Goal: Task Accomplishment & Management: Manage account settings

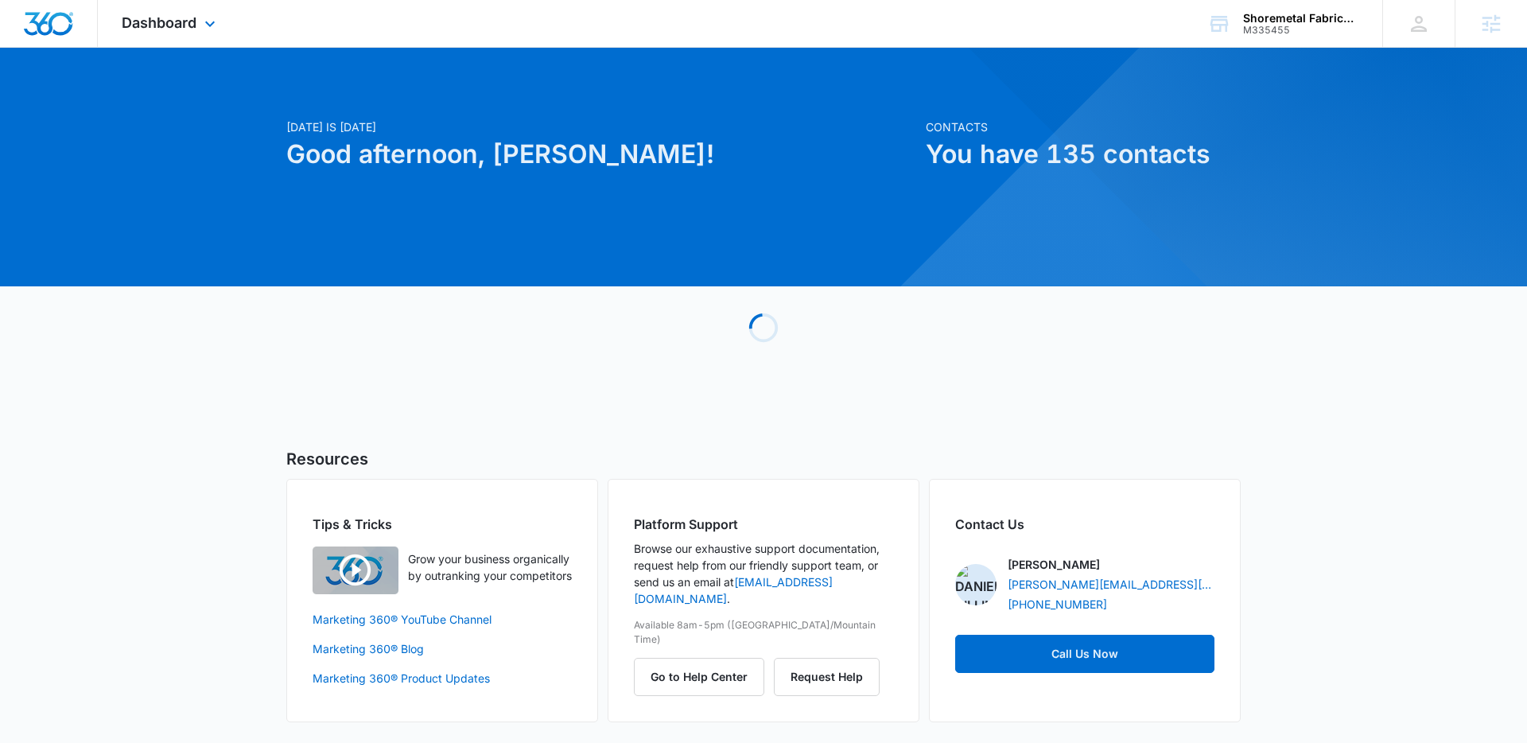
click at [198, 24] on div "Dashboard Apps Reputation Websites Forms CRM Email Social Shop Payments POS Con…" at bounding box center [171, 23] width 146 height 47
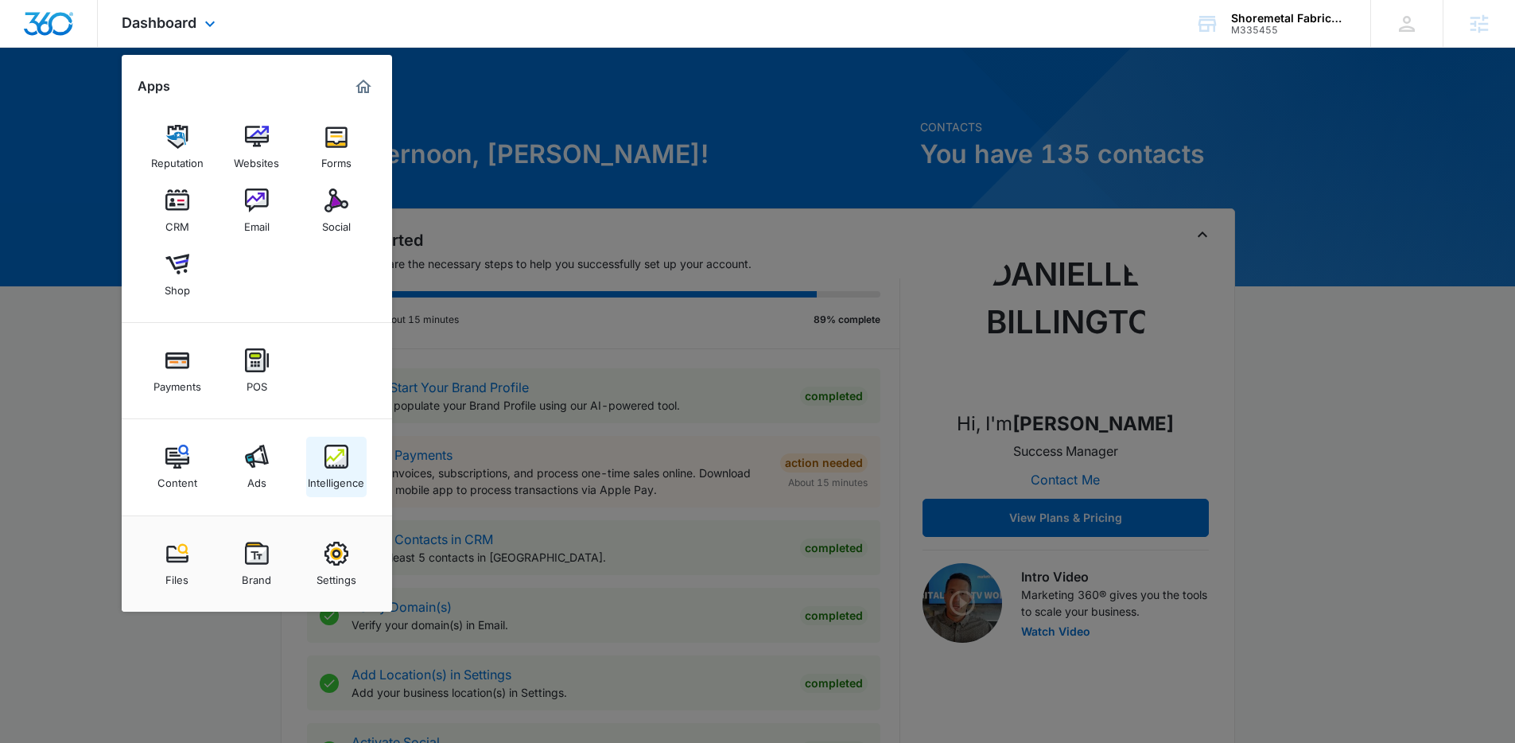
click at [361, 454] on link "Intelligence" at bounding box center [336, 467] width 60 height 60
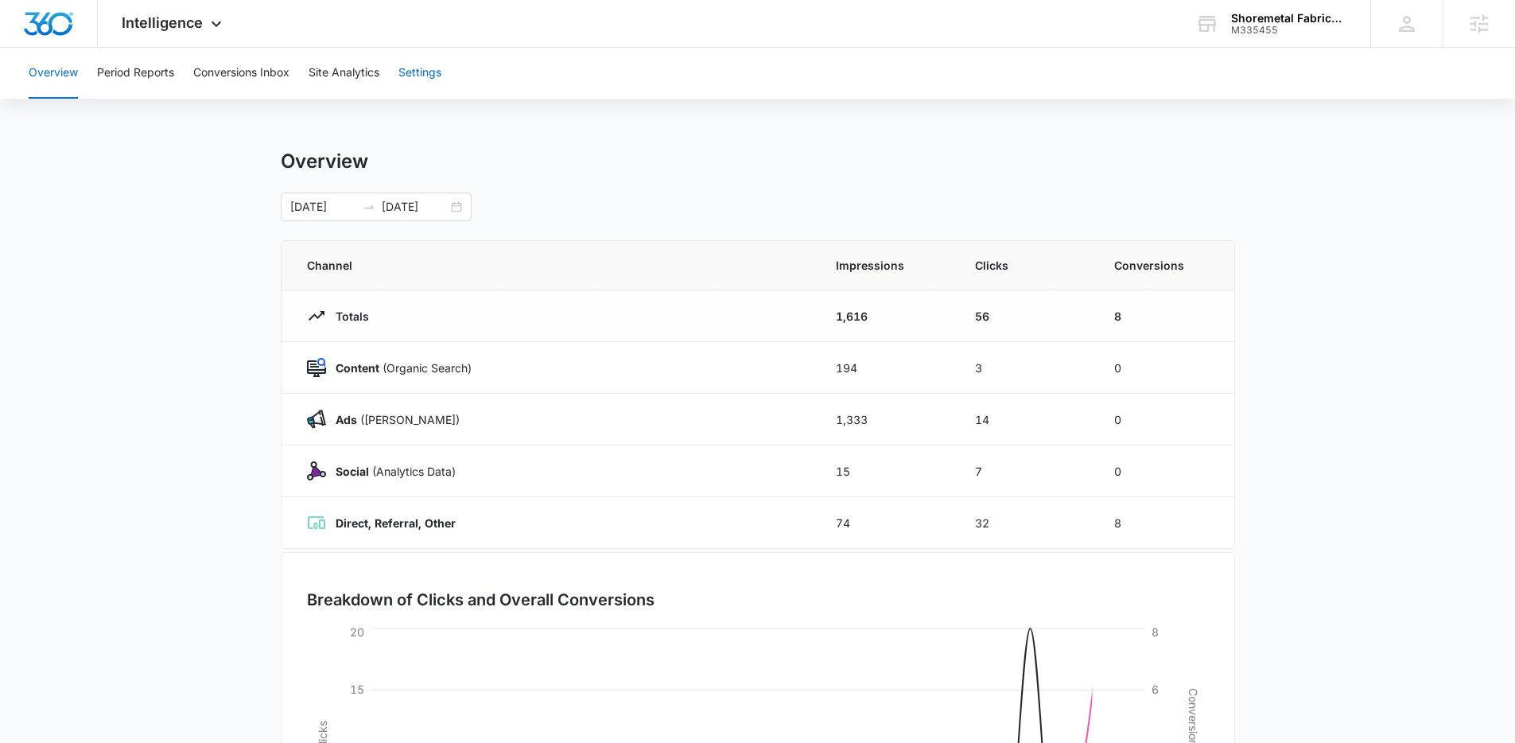
click at [428, 80] on button "Settings" at bounding box center [419, 73] width 43 height 51
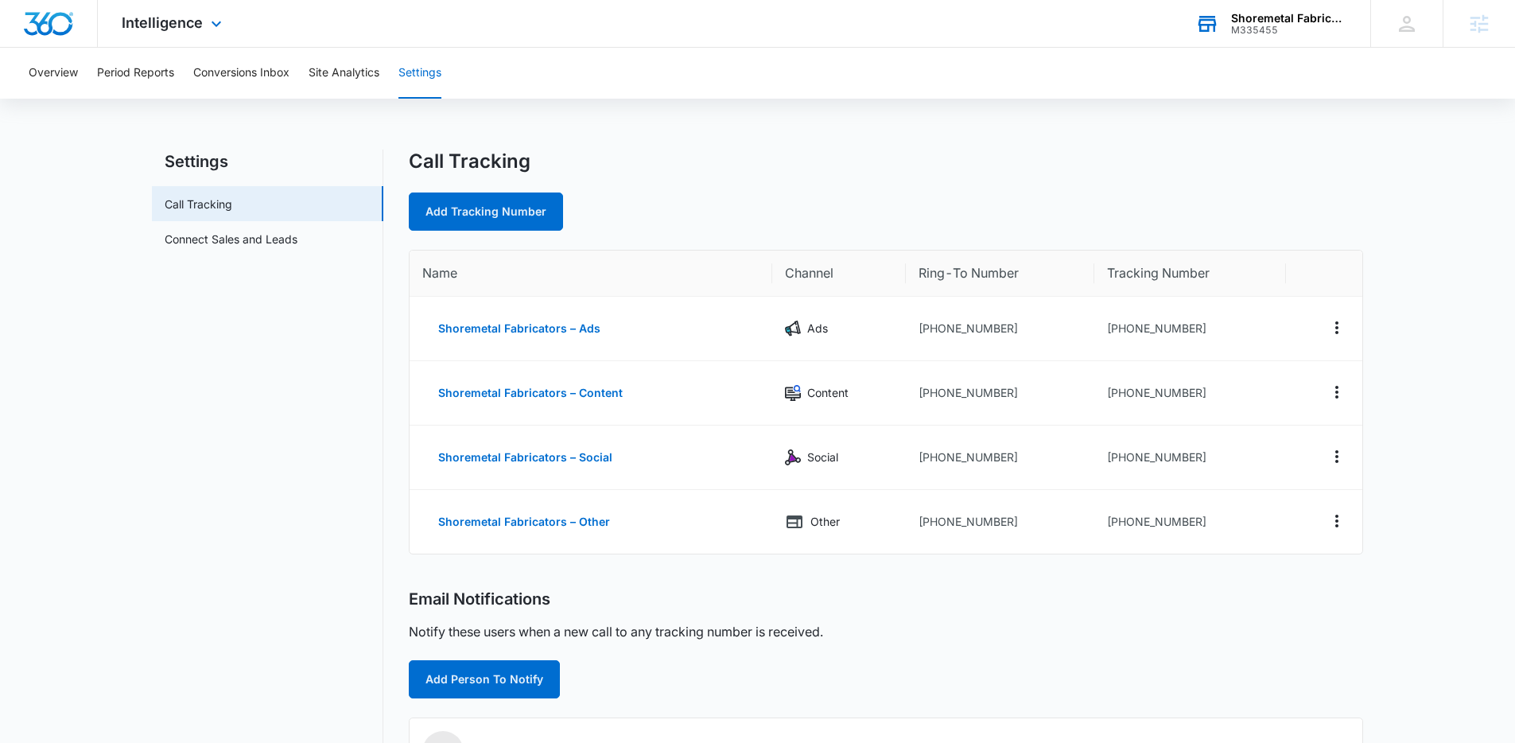
click at [1254, 32] on div "M335455" at bounding box center [1289, 30] width 116 height 11
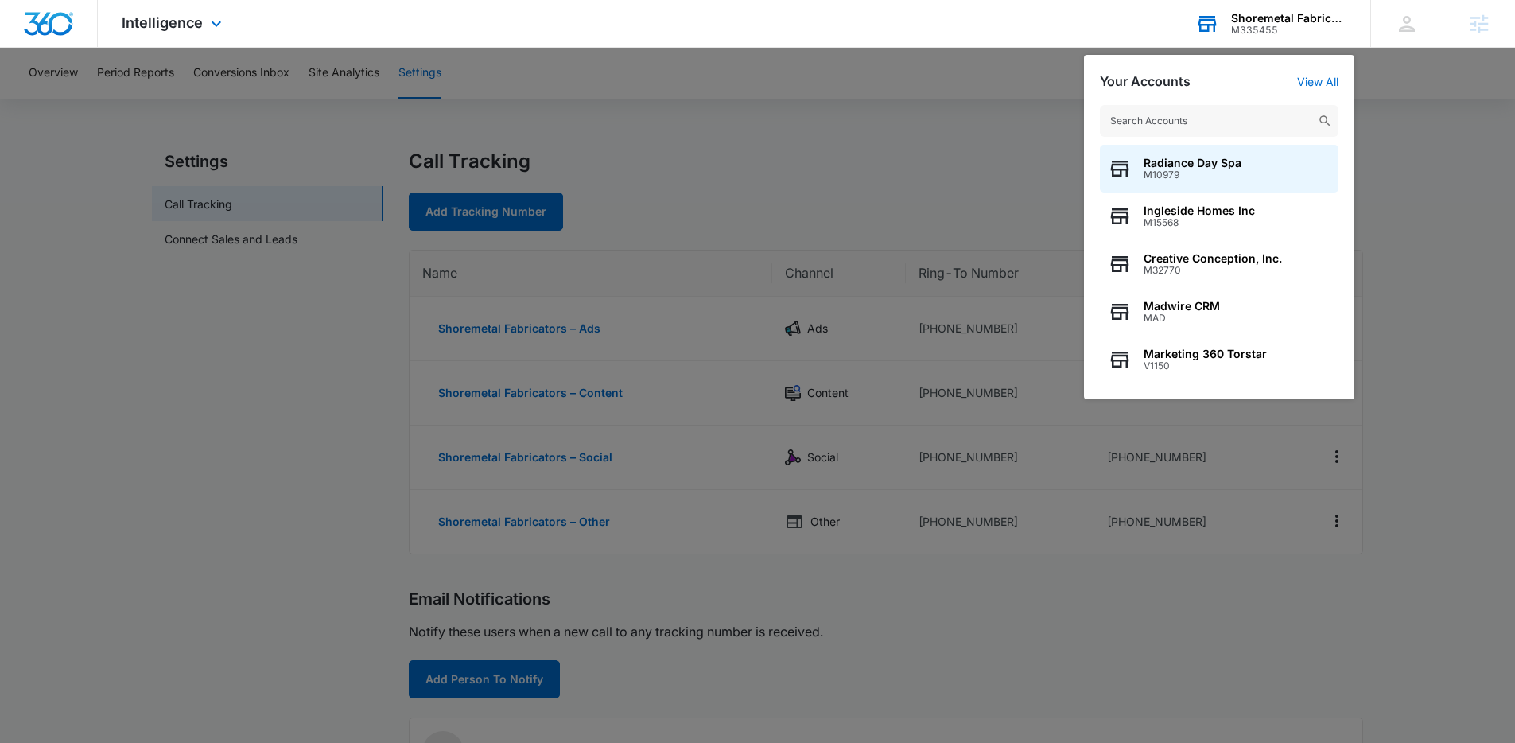
click at [1209, 126] on input "text" at bounding box center [1219, 121] width 239 height 32
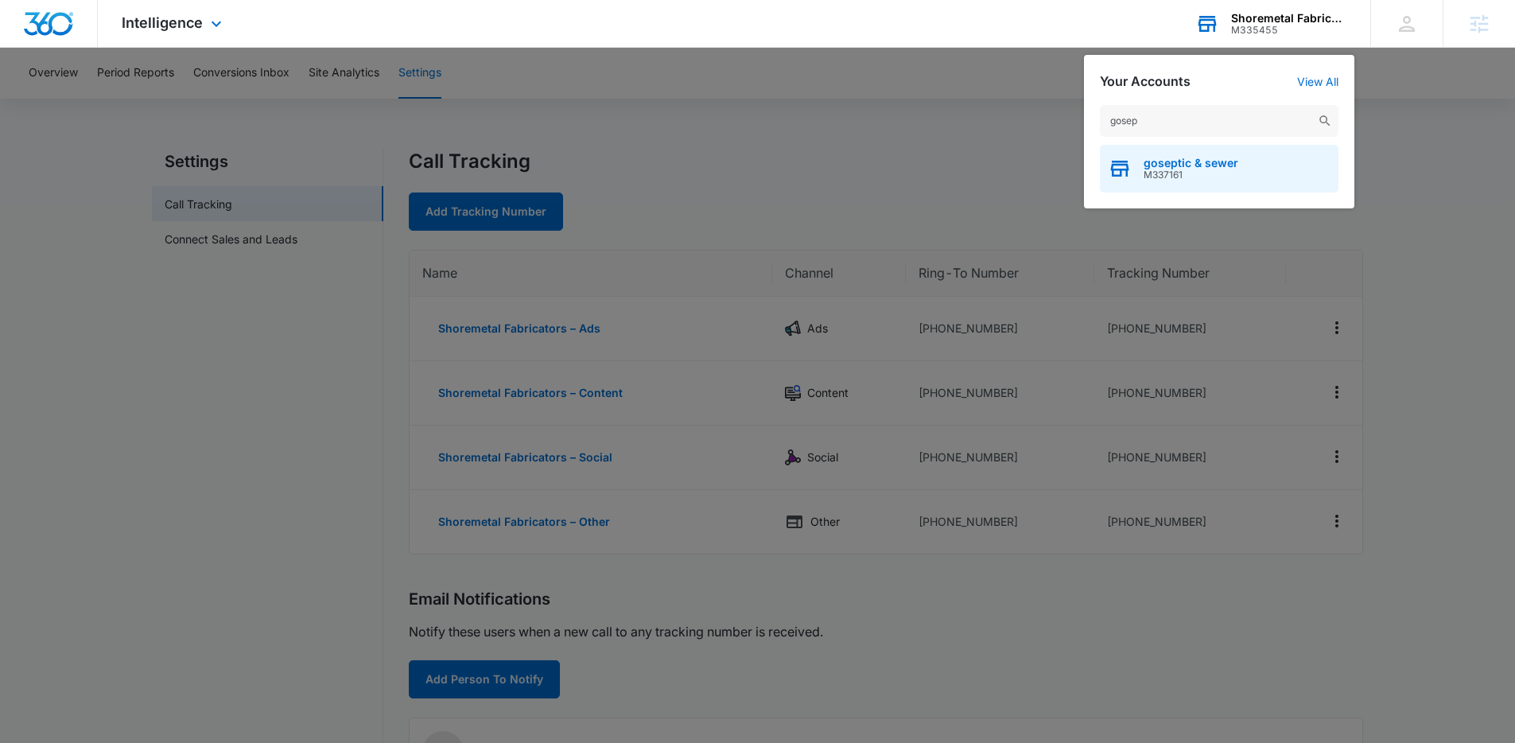
type input "gosep"
click at [1207, 160] on span "goseptic & sewer" at bounding box center [1190, 163] width 95 height 13
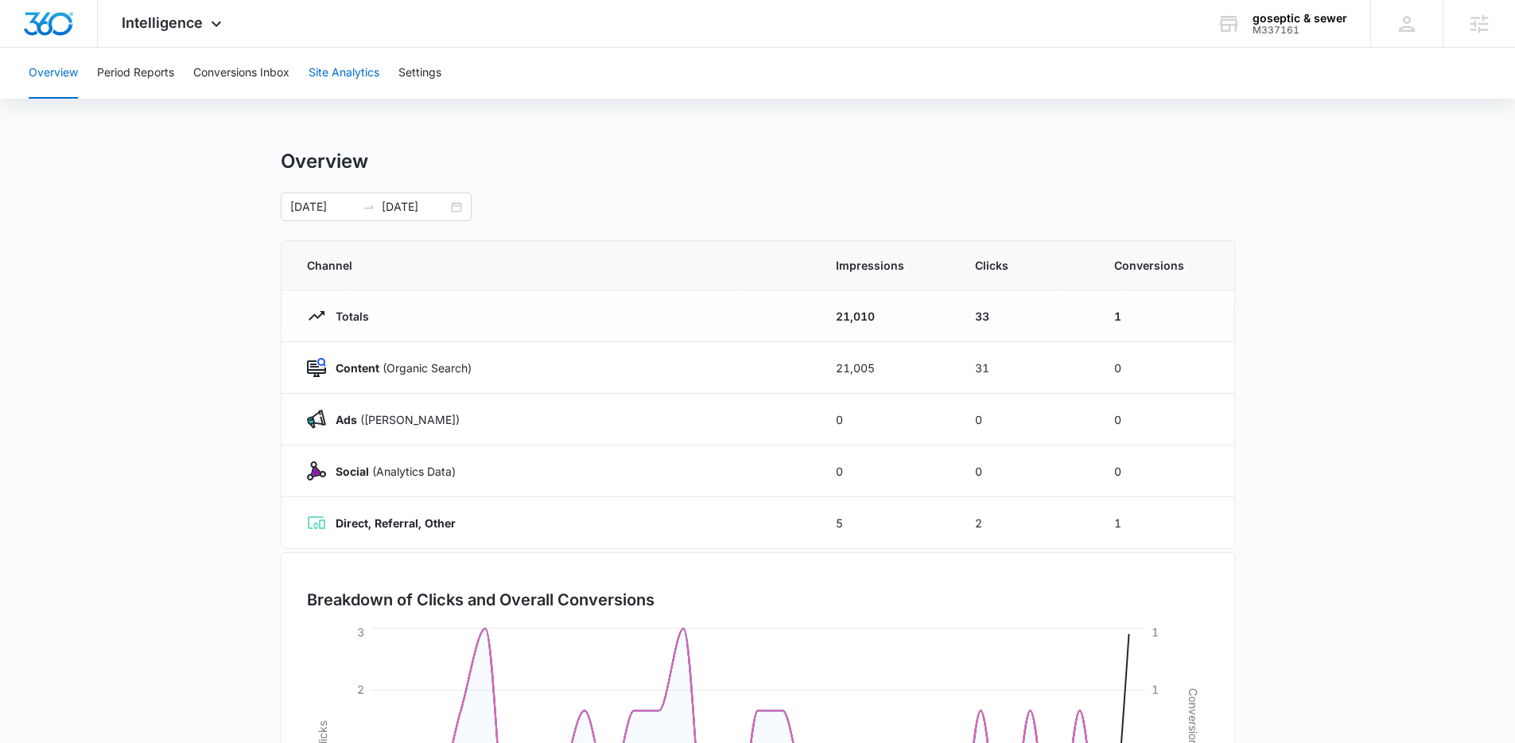
click at [357, 62] on button "Site Analytics" at bounding box center [343, 73] width 71 height 51
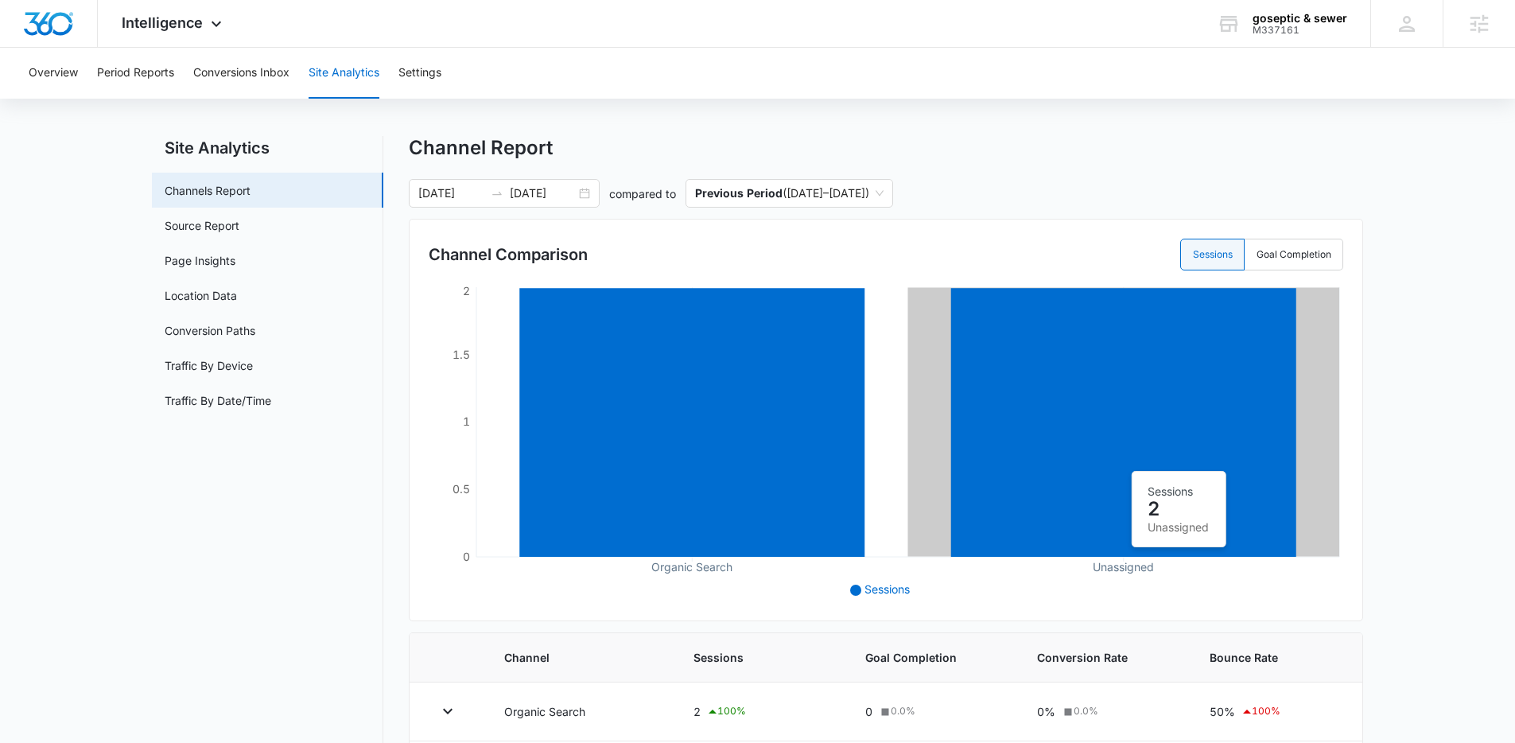
scroll to position [30, 0]
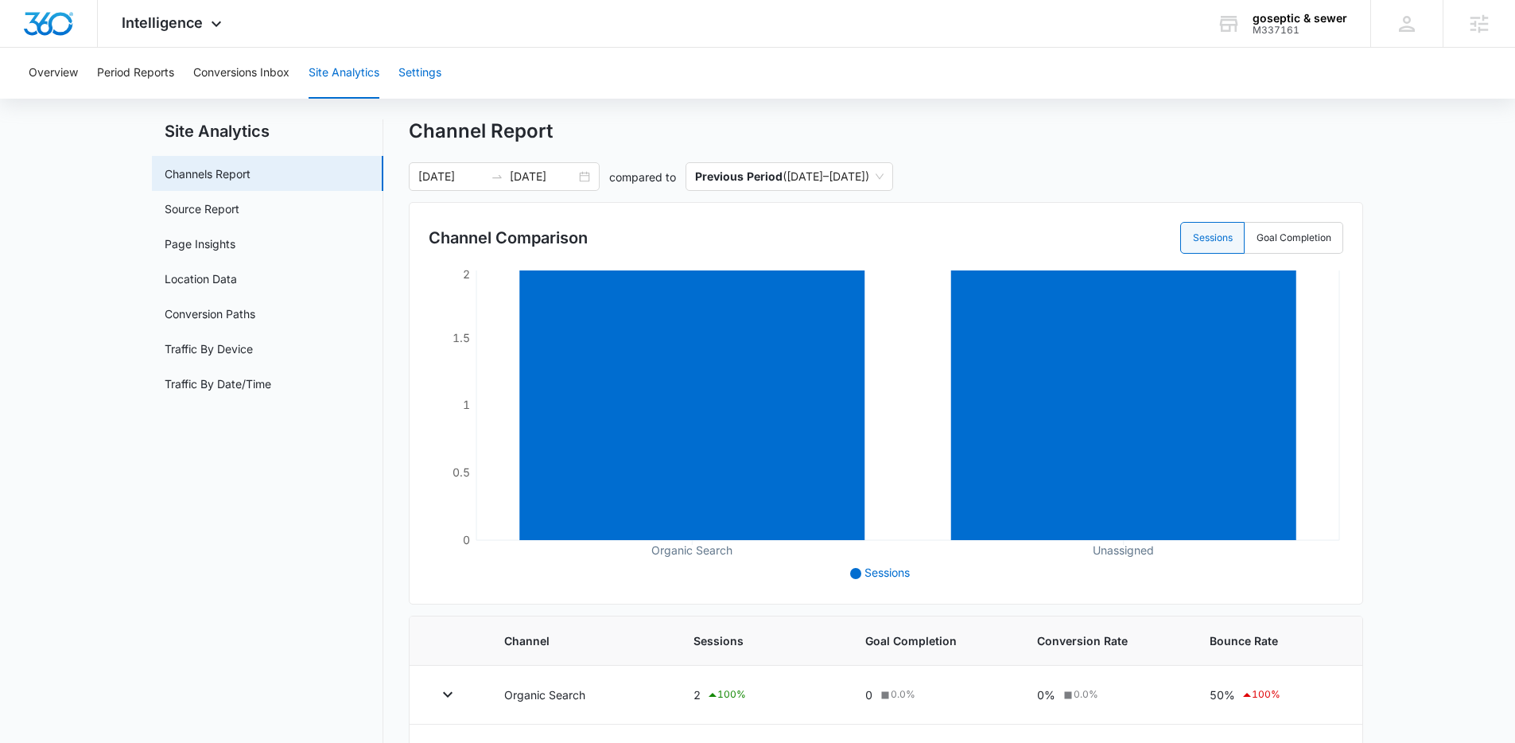
click at [409, 74] on div "Overview Period Reports Conversions Inbox Site Analytics Settings" at bounding box center [757, 73] width 1476 height 51
click at [425, 67] on button "Settings" at bounding box center [419, 73] width 43 height 51
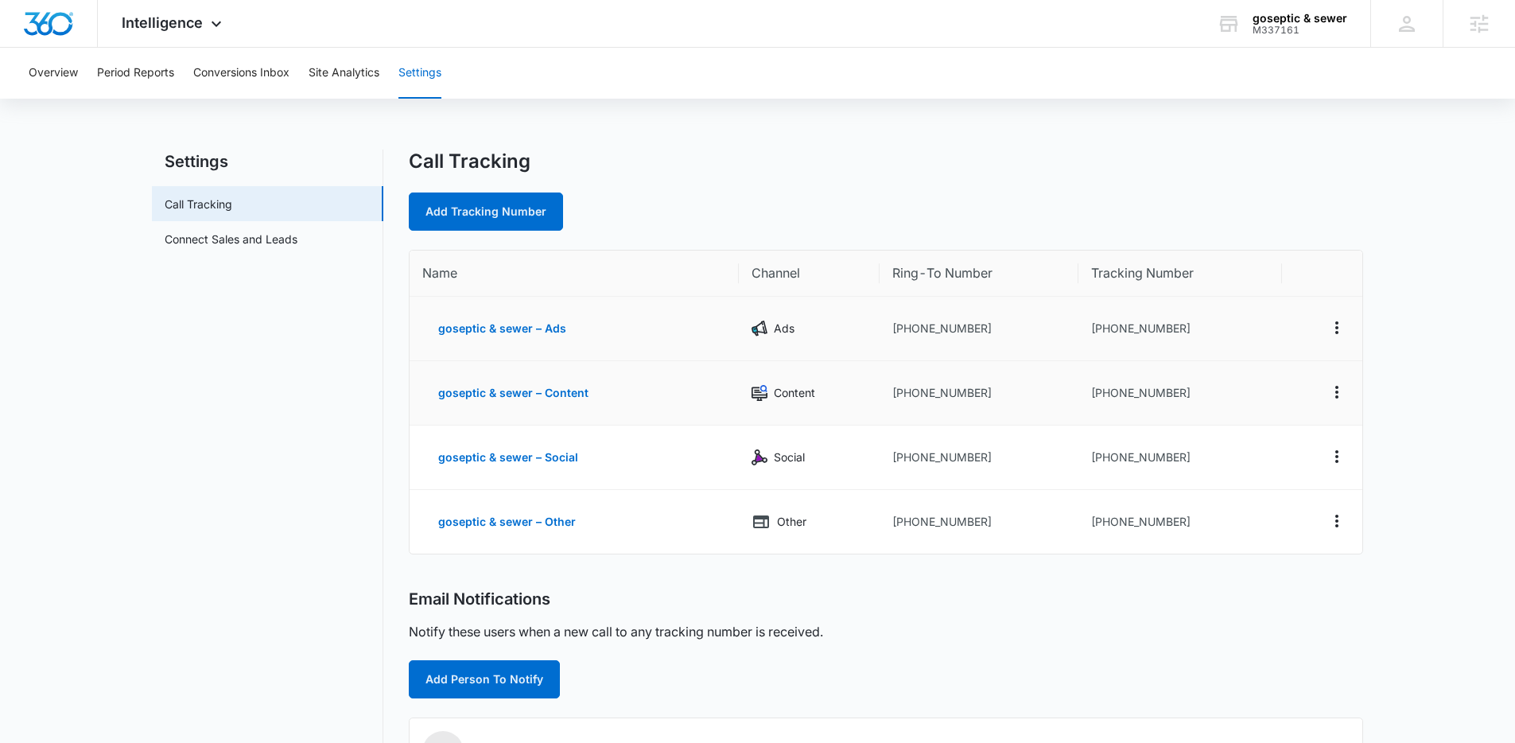
click at [991, 305] on td "+16784373765" at bounding box center [978, 329] width 199 height 64
drag, startPoint x: 994, startPoint y: 328, endPoint x: 867, endPoint y: 310, distance: 127.7
click at [867, 310] on tr "goseptic & sewer – Ads Ads +16784373765 +16782109792" at bounding box center [885, 329] width 953 height 64
click at [1333, 330] on icon "Actions" at bounding box center [1336, 327] width 19 height 19
click at [1276, 307] on button "Edit" at bounding box center [1271, 316] width 91 height 24
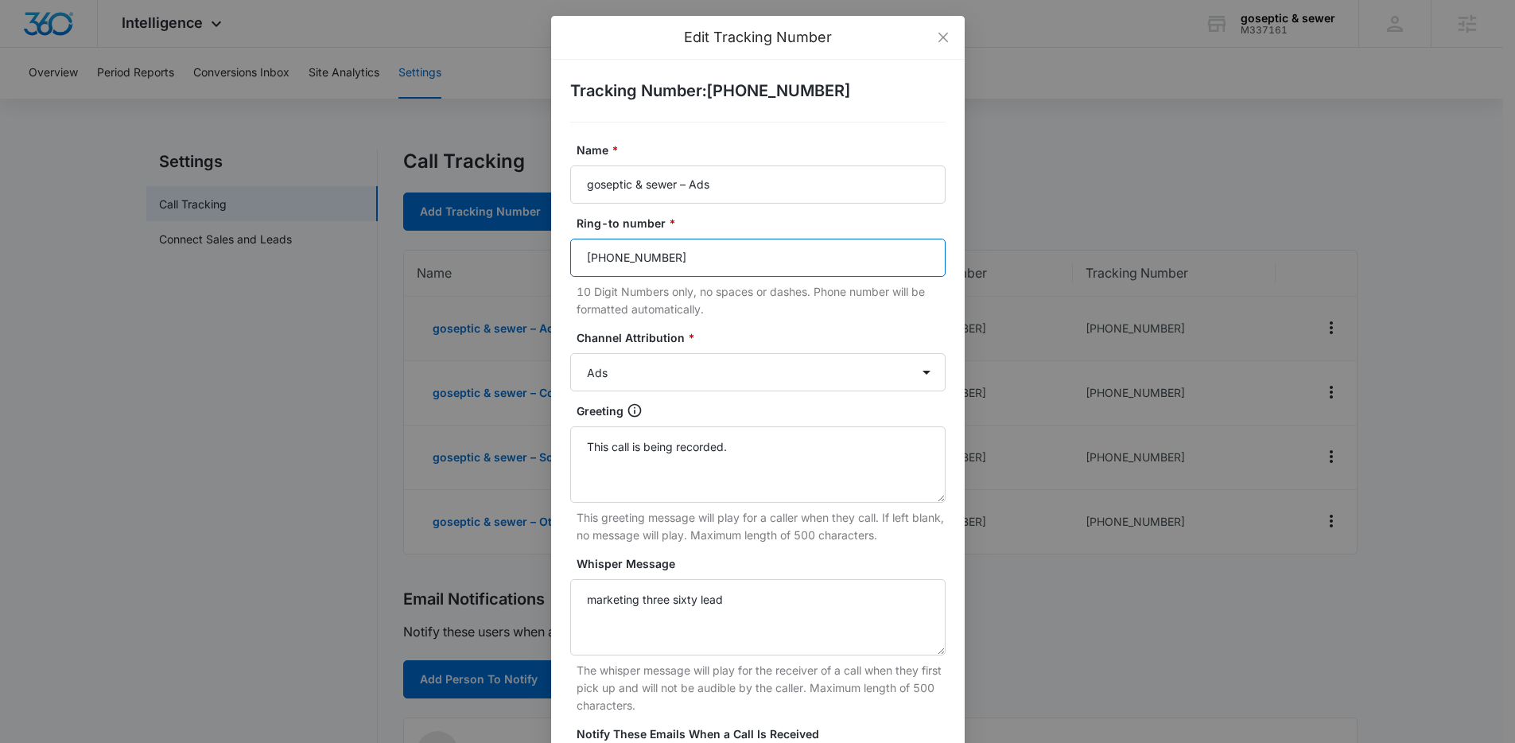
drag, startPoint x: 675, startPoint y: 265, endPoint x: 535, endPoint y: 266, distance: 139.9
click at [535, 266] on div "Edit Tracking Number Tracking Number : +16782109792 Name * goseptic & sewer – A…" at bounding box center [757, 371] width 1515 height 743
click at [732, 259] on input "470-691-7691" at bounding box center [757, 258] width 375 height 38
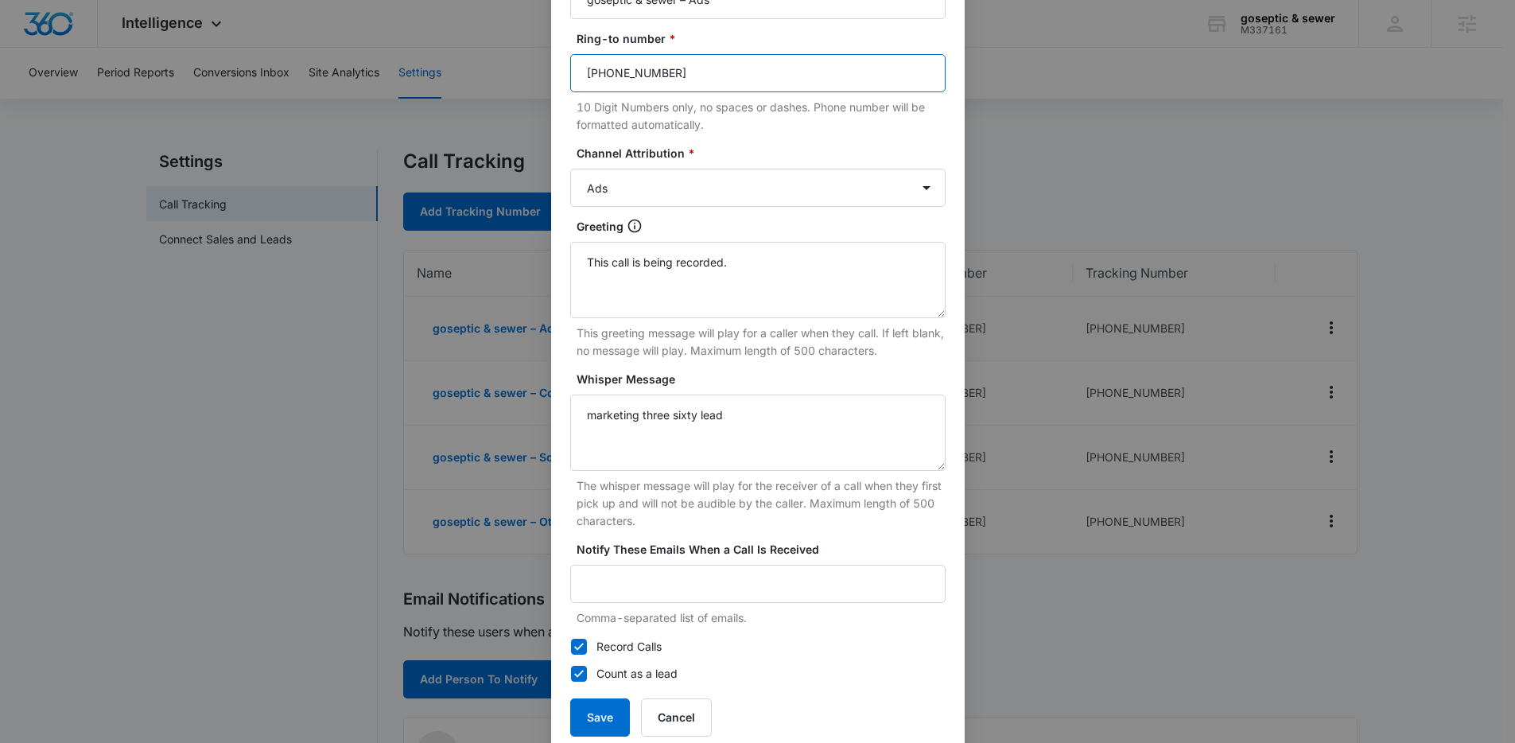
scroll to position [185, 0]
type input "470-691-7691"
click at [593, 717] on button "Save" at bounding box center [600, 716] width 60 height 38
click at [617, 722] on button "Save" at bounding box center [600, 716] width 60 height 38
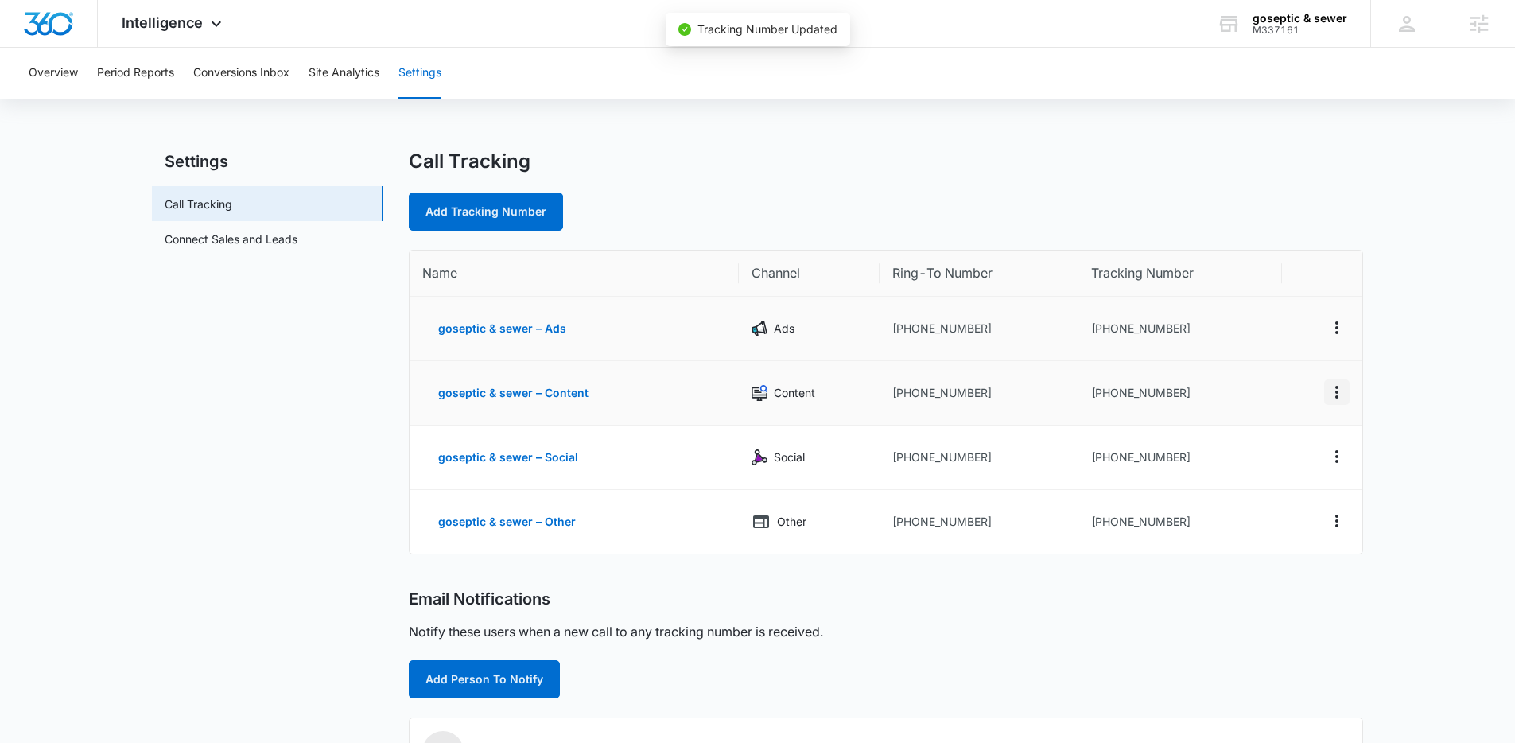
click at [1332, 390] on icon "Actions" at bounding box center [1336, 391] width 19 height 19
click at [1267, 385] on div "Edit" at bounding box center [1261, 379] width 33 height 11
select select "CONTENT"
click at [1327, 386] on icon "Actions" at bounding box center [1336, 391] width 19 height 19
click at [1263, 378] on div "Edit" at bounding box center [1261, 379] width 33 height 11
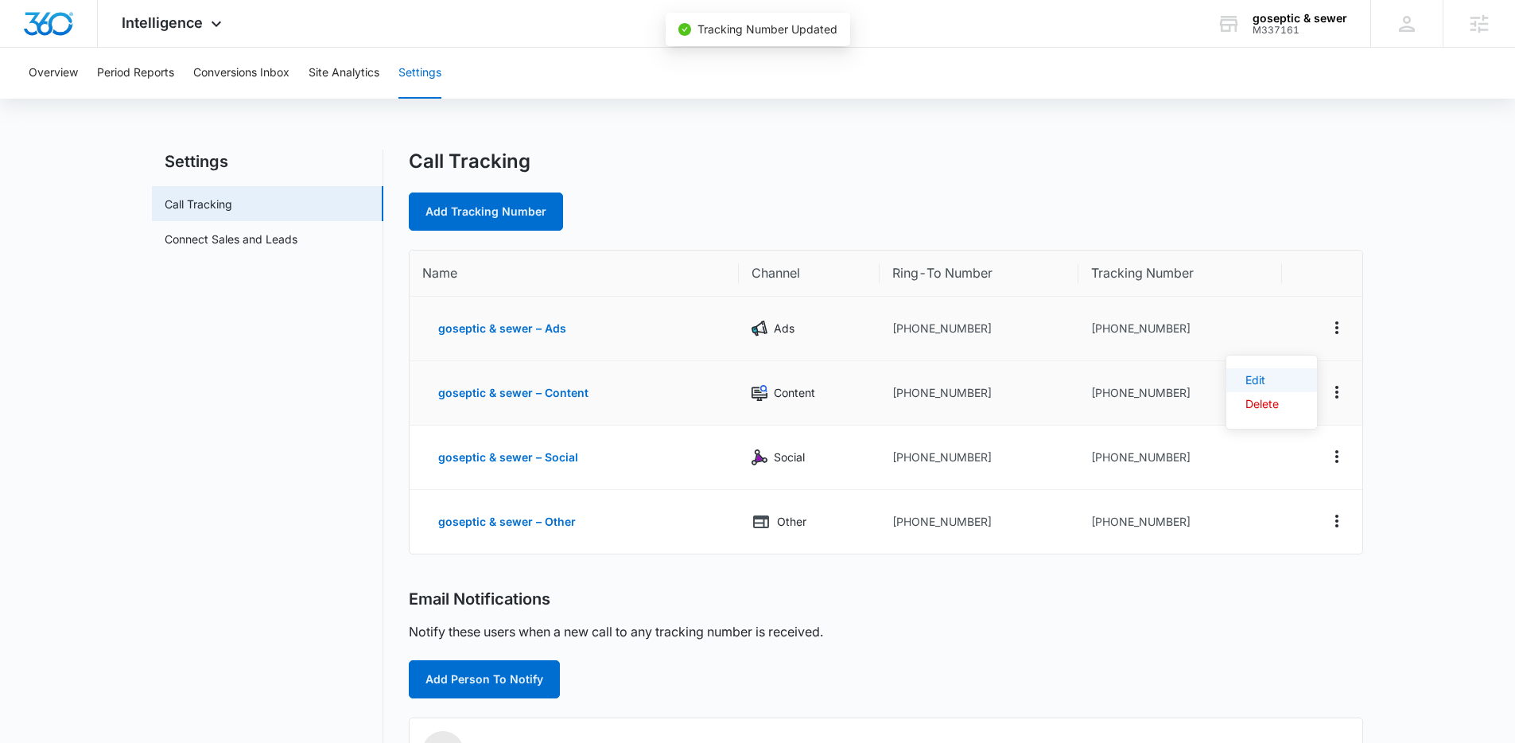
select select "CONTENT"
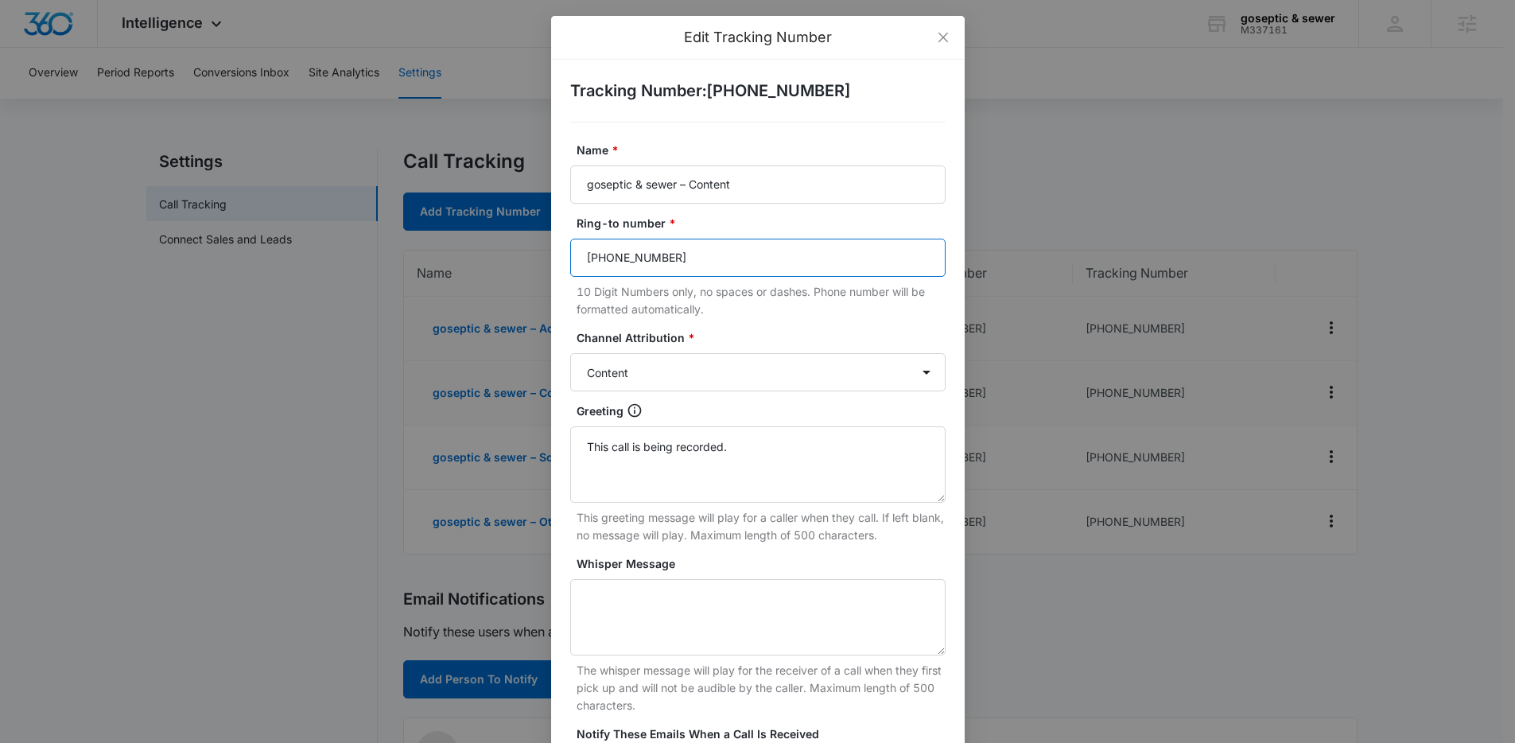
drag, startPoint x: 751, startPoint y: 257, endPoint x: 498, endPoint y: 239, distance: 253.5
click at [498, 239] on div "Edit Tracking Number Tracking Number : +16782167917 Name * goseptic & sewer – C…" at bounding box center [757, 371] width 1515 height 743
paste input "470-691-7691"
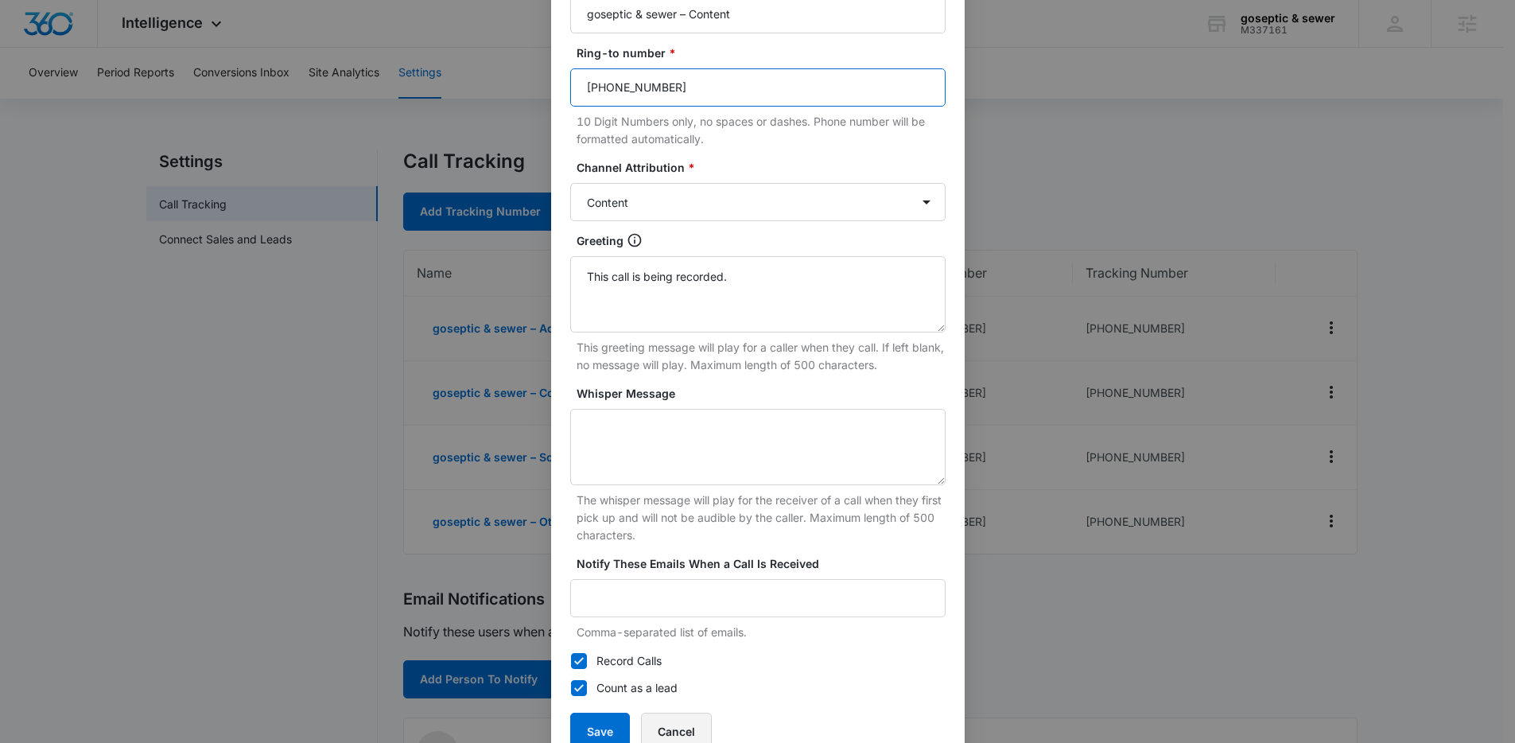
scroll to position [216, 0]
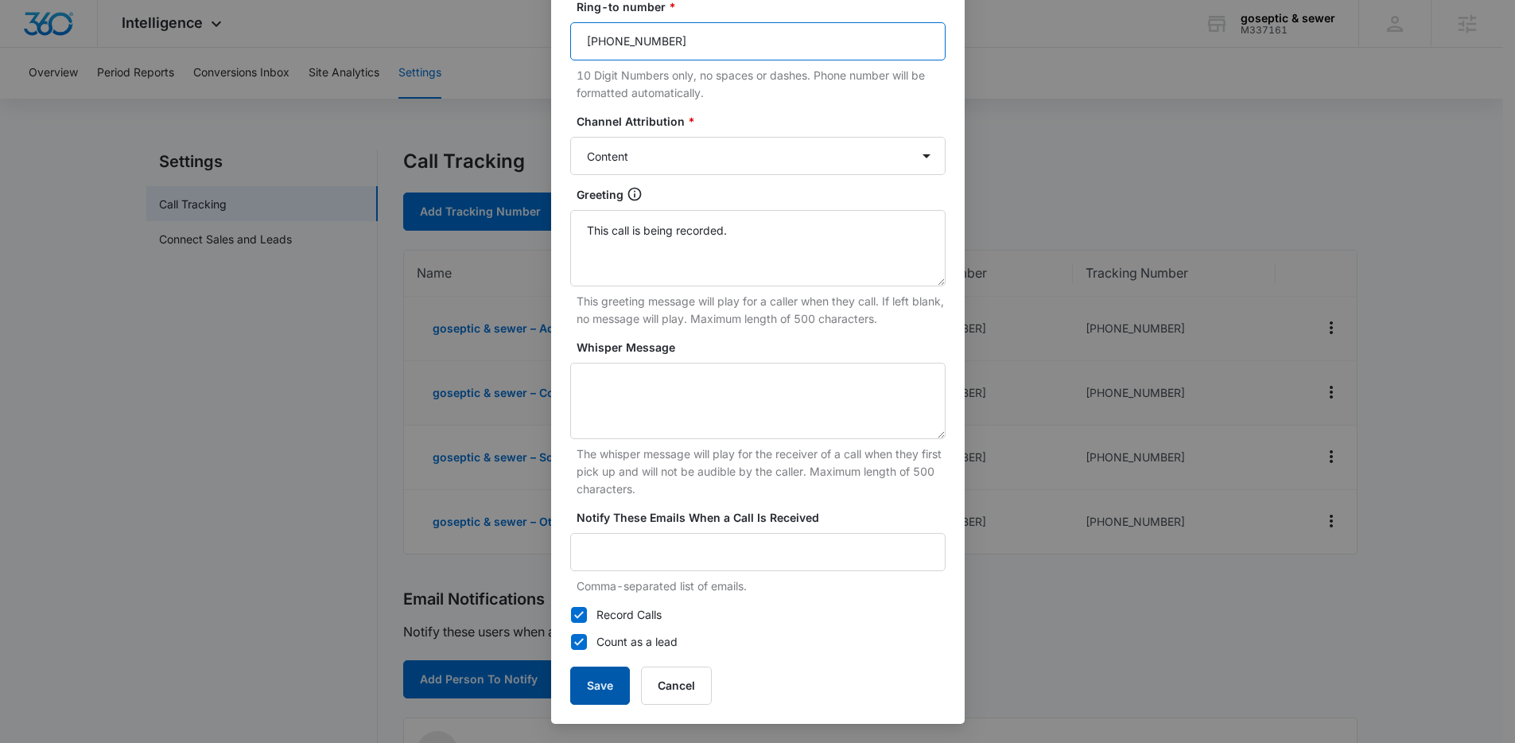
type input "470-691-7691"
click at [587, 686] on button "Save" at bounding box center [600, 685] width 60 height 38
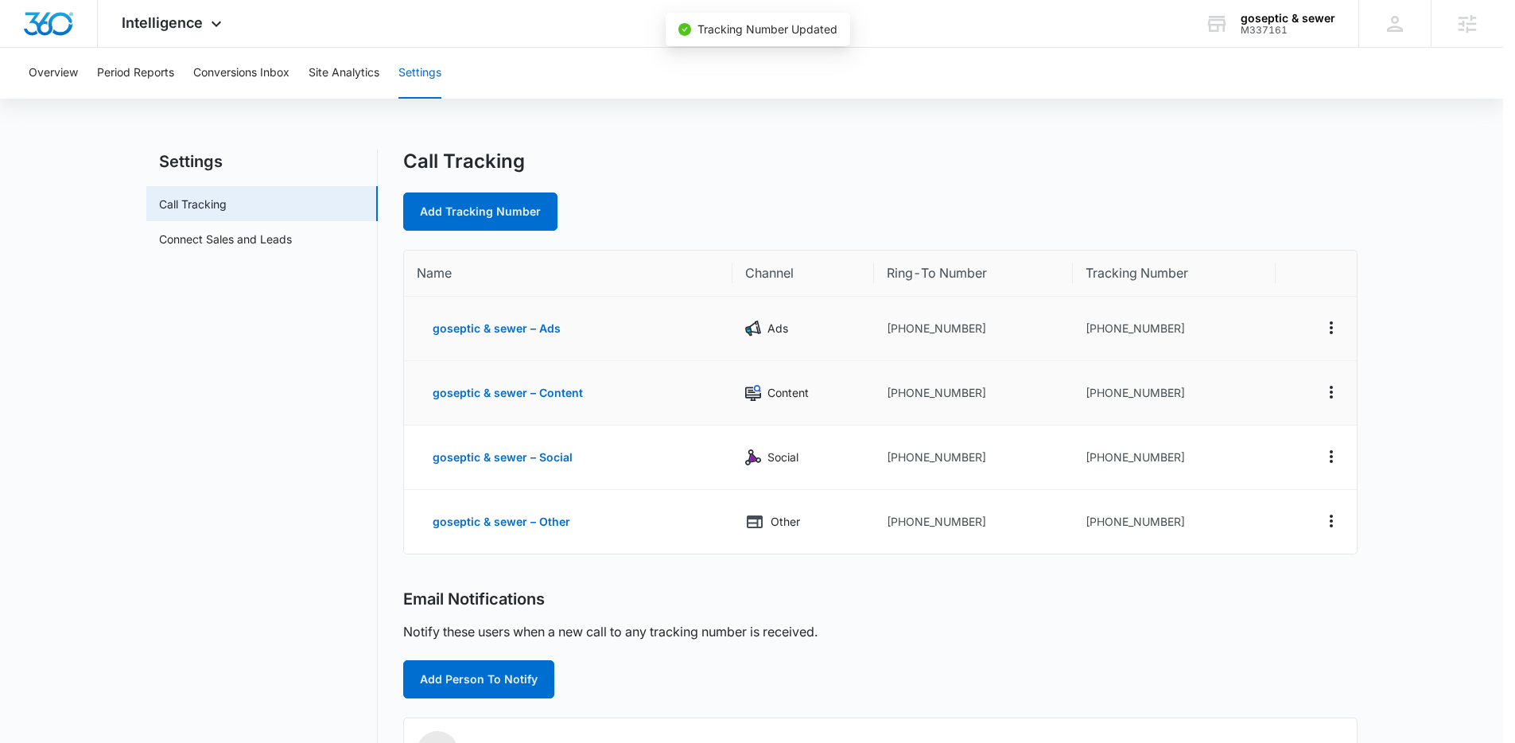
scroll to position [200, 0]
click at [1331, 448] on icon "Actions" at bounding box center [1336, 456] width 19 height 19
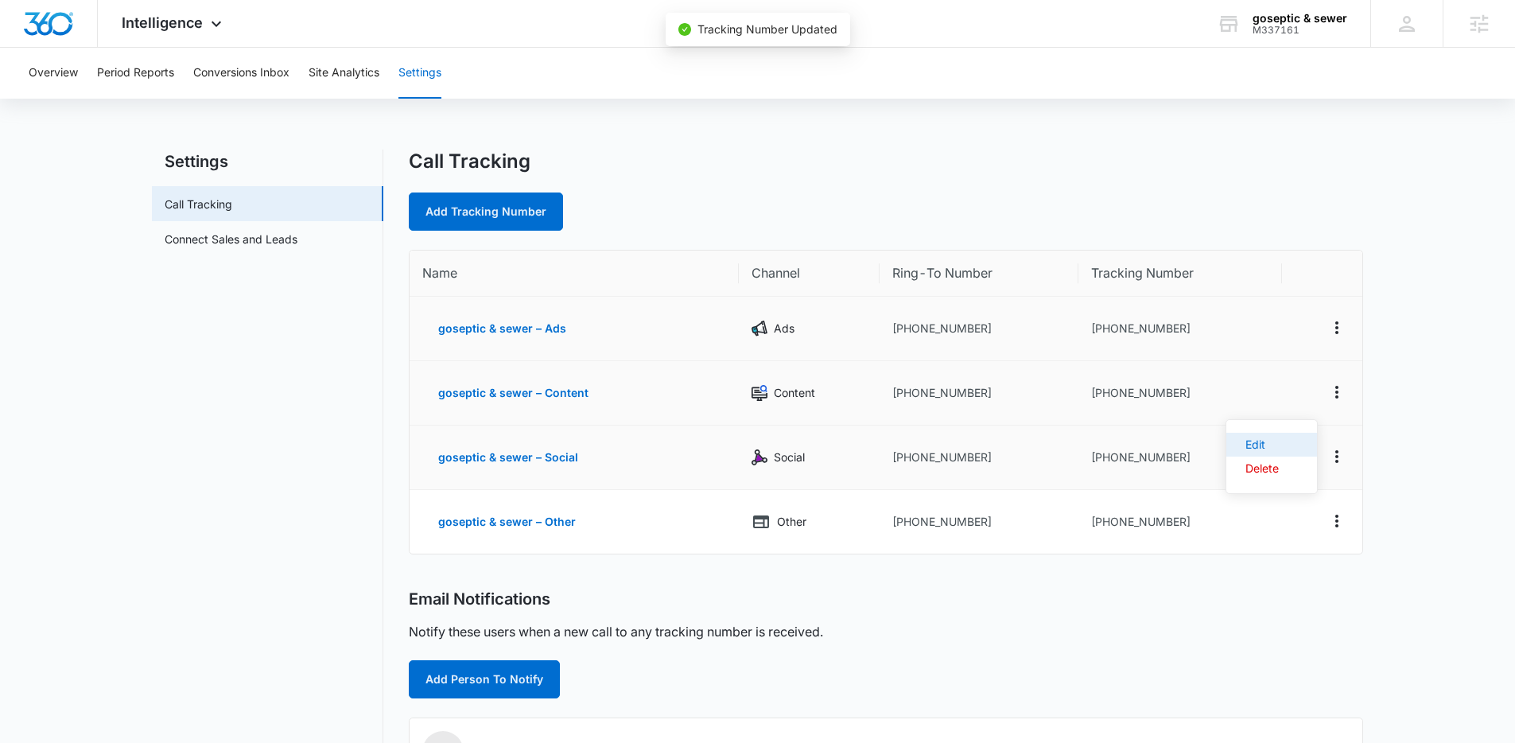
click at [1259, 442] on div "Edit" at bounding box center [1261, 444] width 33 height 11
select select "SOCIAL"
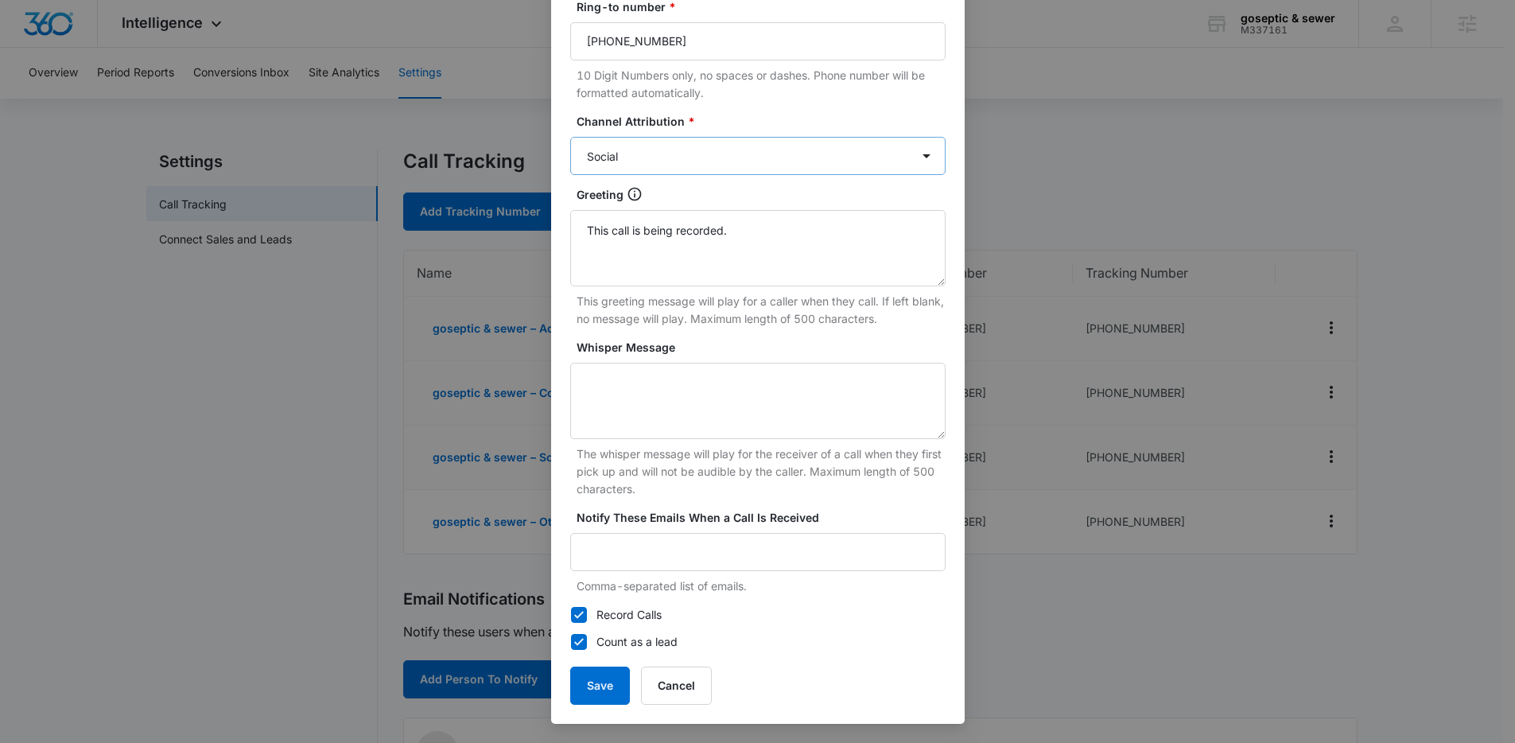
scroll to position [70, 0]
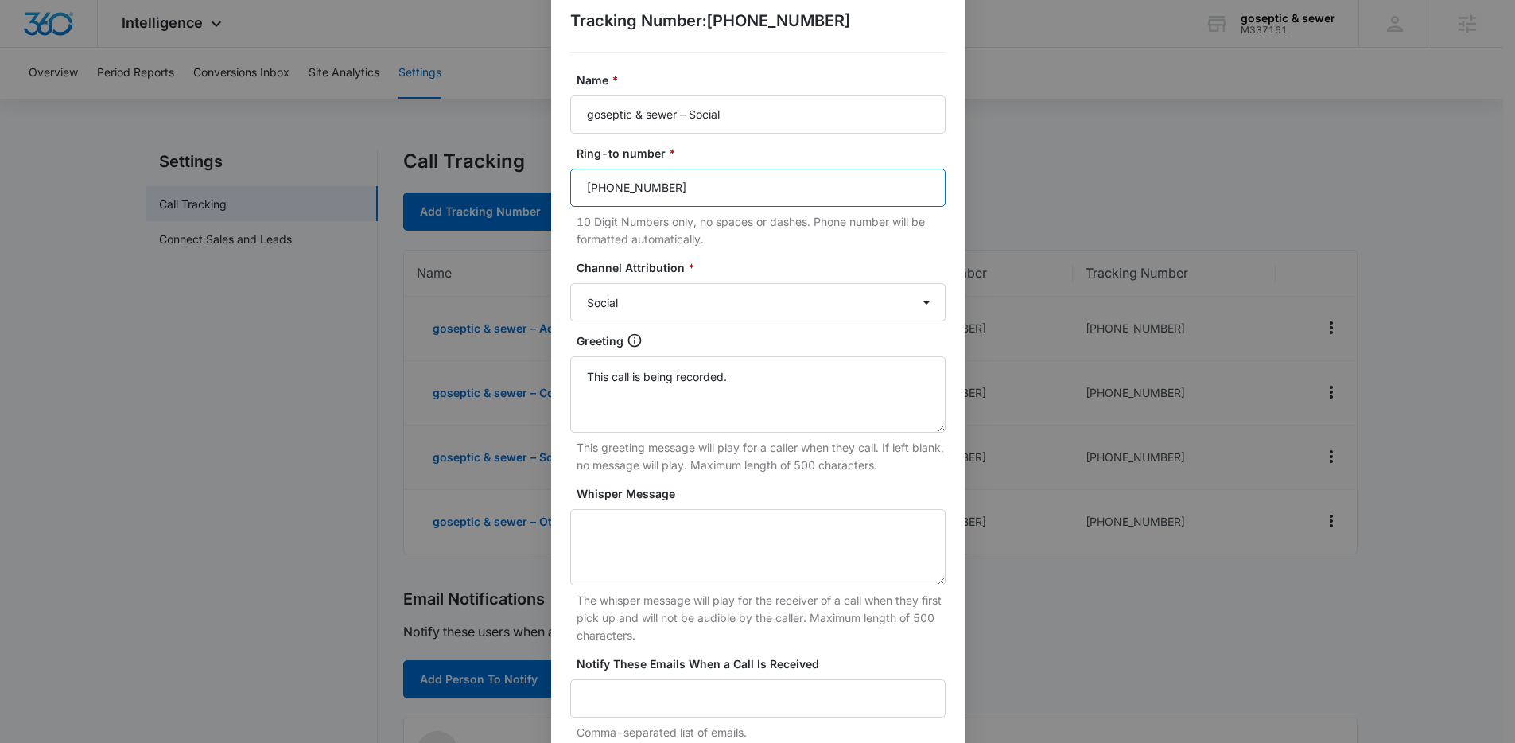
drag, startPoint x: 736, startPoint y: 173, endPoint x: 522, endPoint y: 146, distance: 215.7
click at [522, 146] on div "Edit Tracking Number Tracking Number : +16782167978 Name * goseptic & sewer – S…" at bounding box center [757, 371] width 1515 height 743
paste input "470-691-7691"
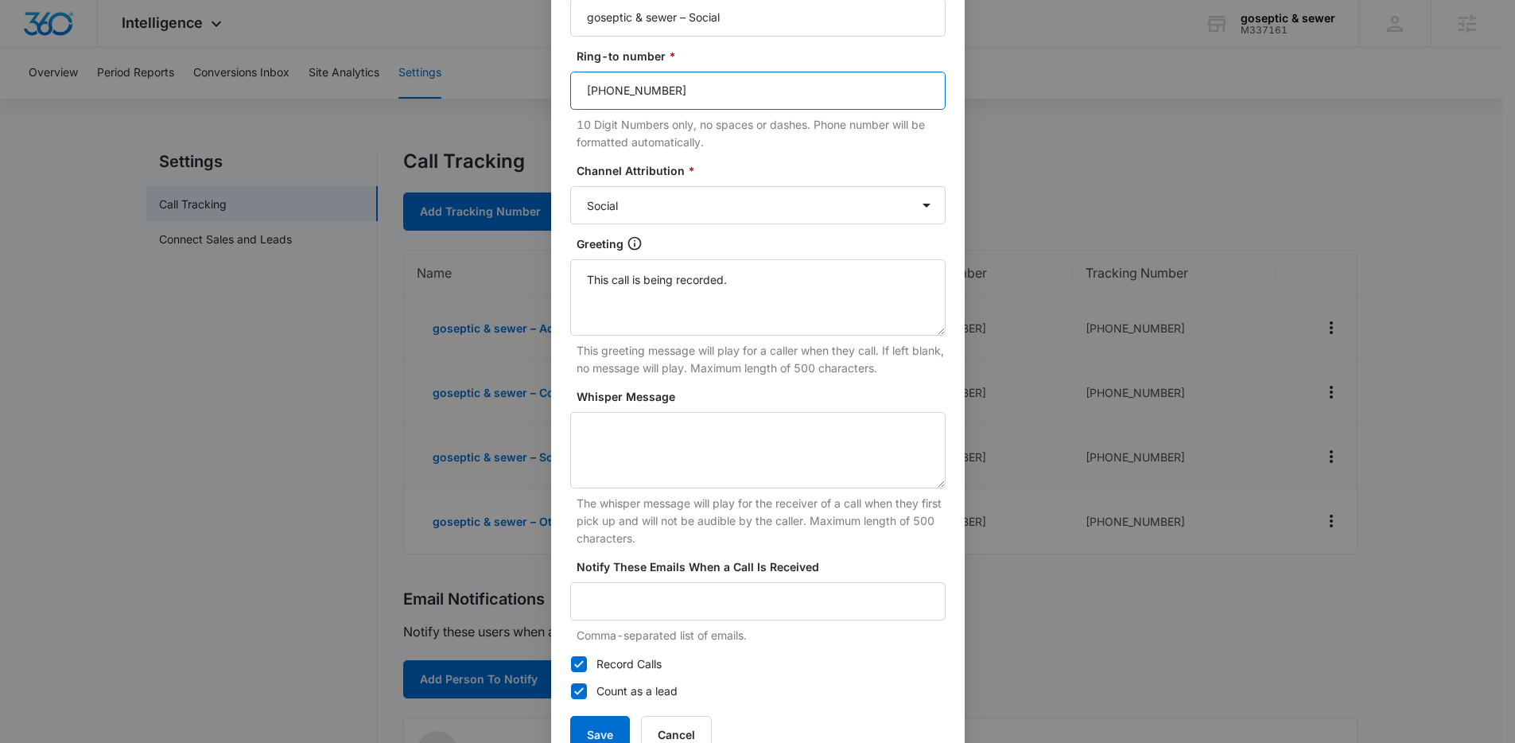
scroll to position [216, 0]
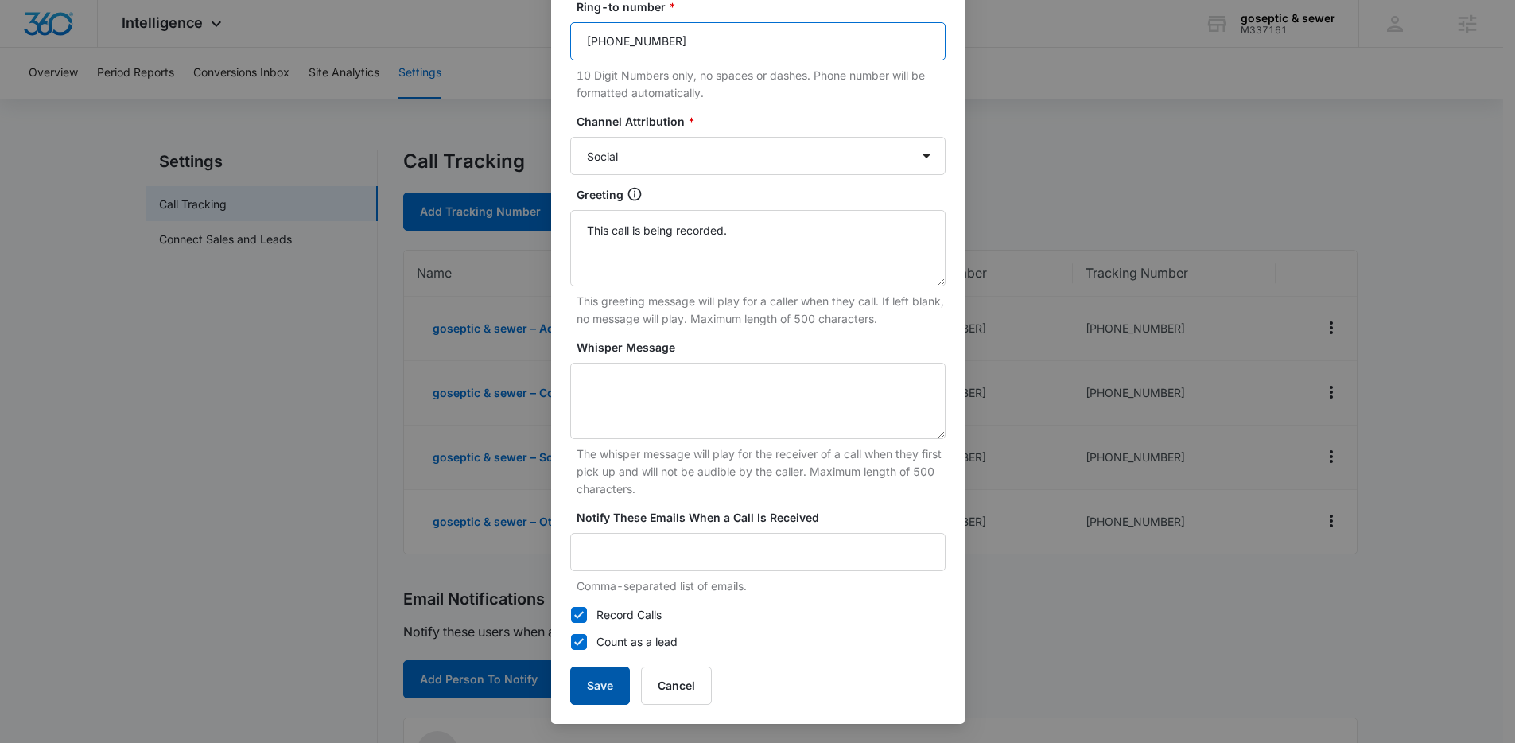
type input "470-691-7691"
click at [596, 691] on button "Save" at bounding box center [600, 685] width 60 height 38
click at [673, 685] on button "Cancel" at bounding box center [676, 685] width 71 height 38
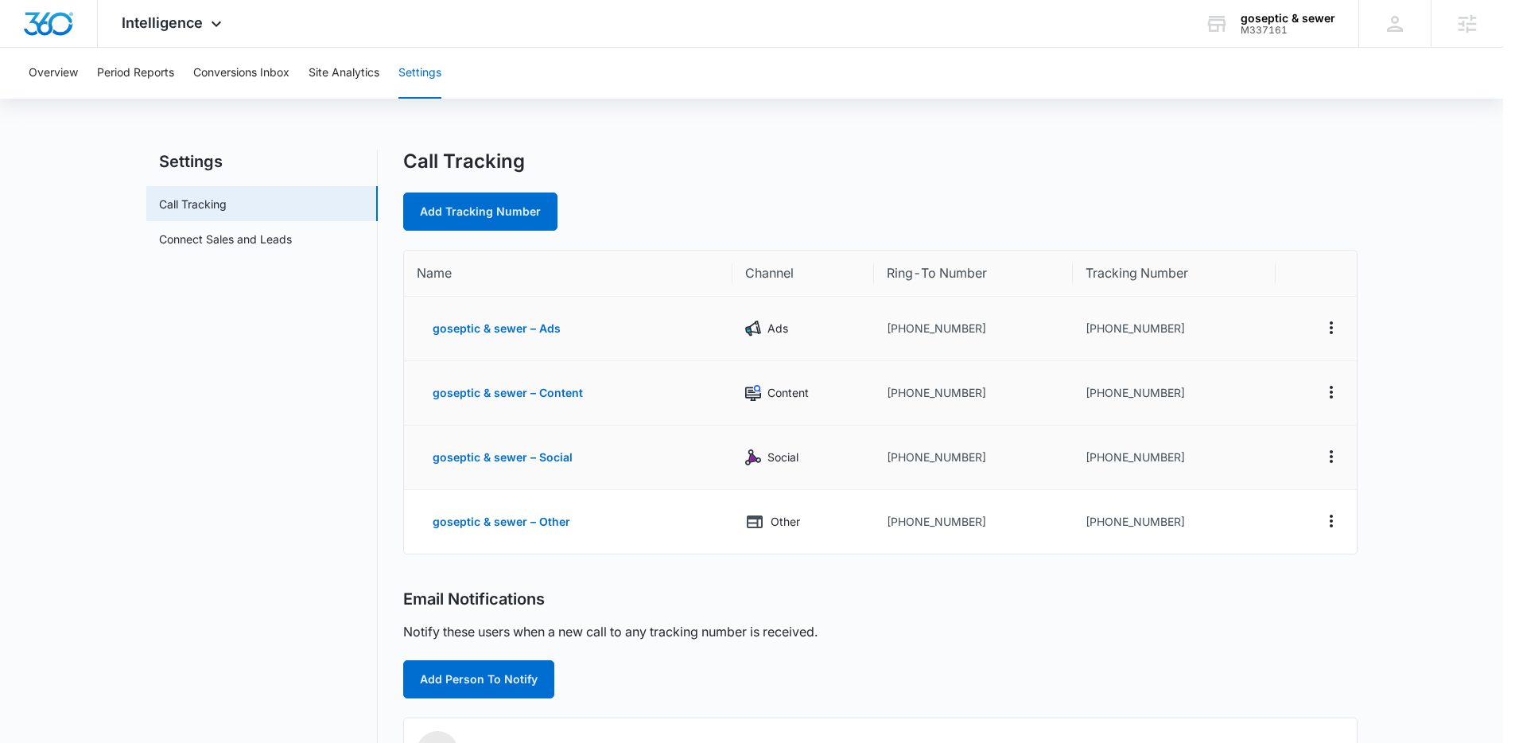
scroll to position [200, 0]
click at [1216, 567] on div "Call Tracking Add Tracking Number Name Channel Ring-To Number Tracking Number g…" at bounding box center [886, 575] width 954 height 852
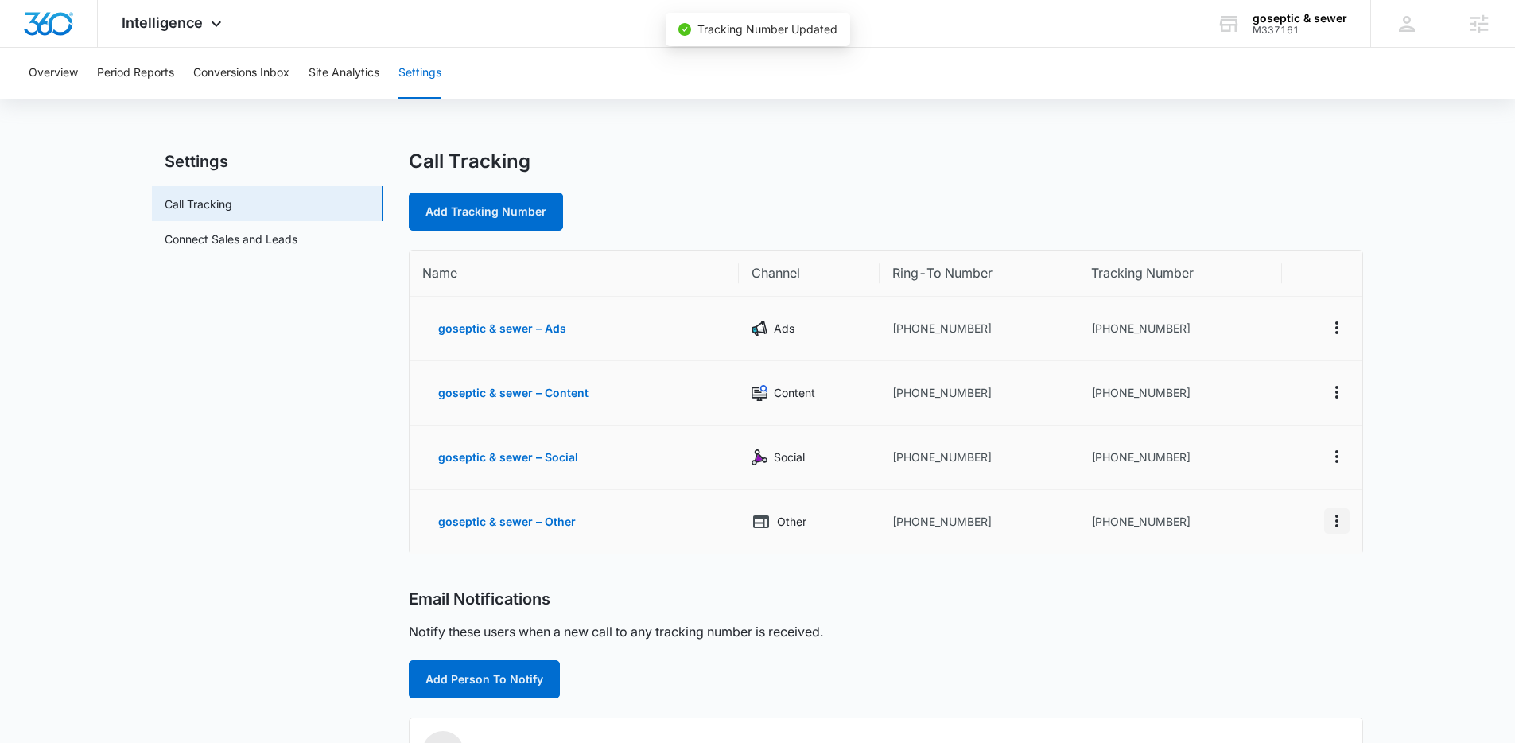
click at [1337, 528] on icon "Actions" at bounding box center [1336, 520] width 19 height 19
click at [1230, 504] on button "Edit" at bounding box center [1271, 504] width 91 height 24
select select "OTHER"
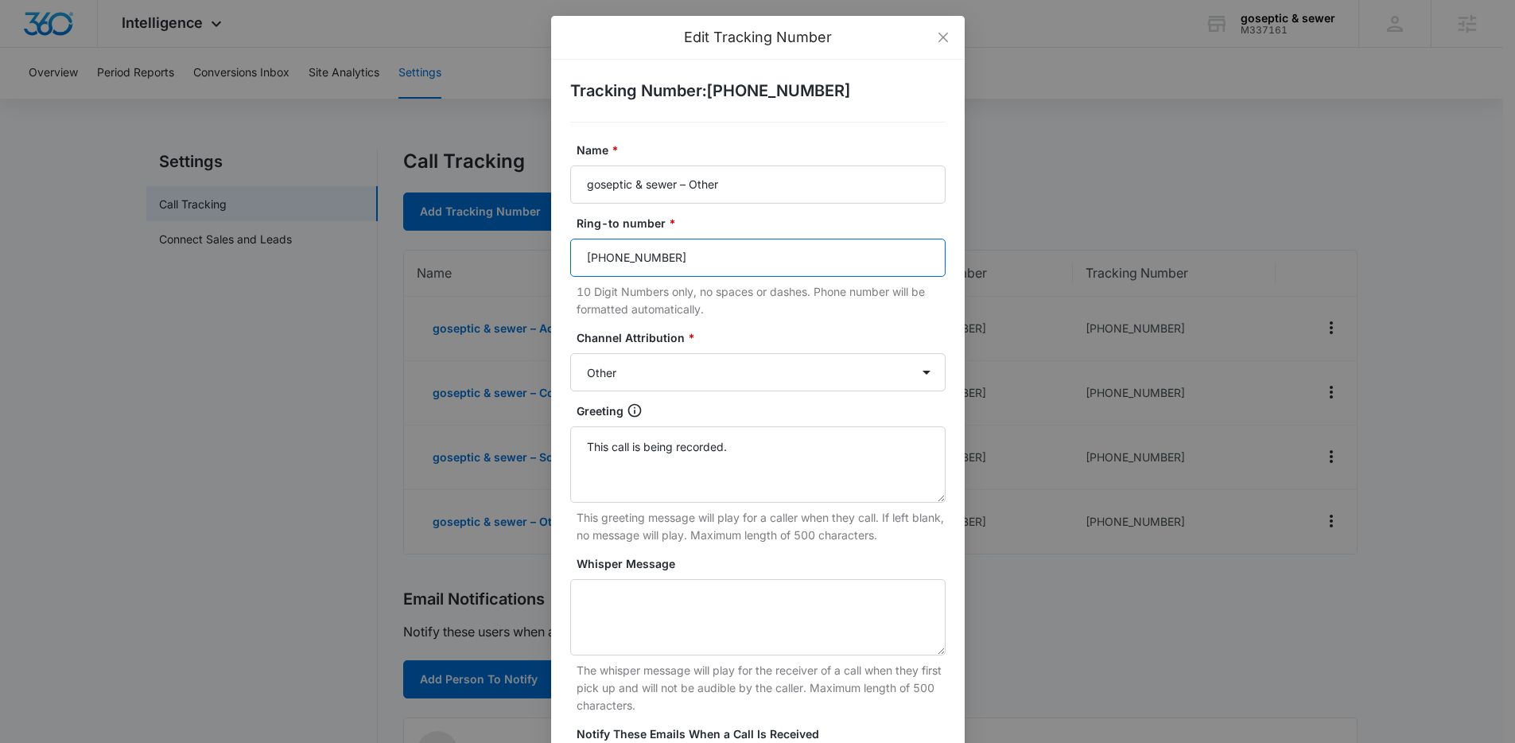
drag, startPoint x: 713, startPoint y: 261, endPoint x: 530, endPoint y: 236, distance: 185.3
click at [530, 236] on div "Edit Tracking Number Tracking Number : +16782284255 Name * goseptic & sewer – O…" at bounding box center [757, 371] width 1515 height 743
paste input "470-691-7691"
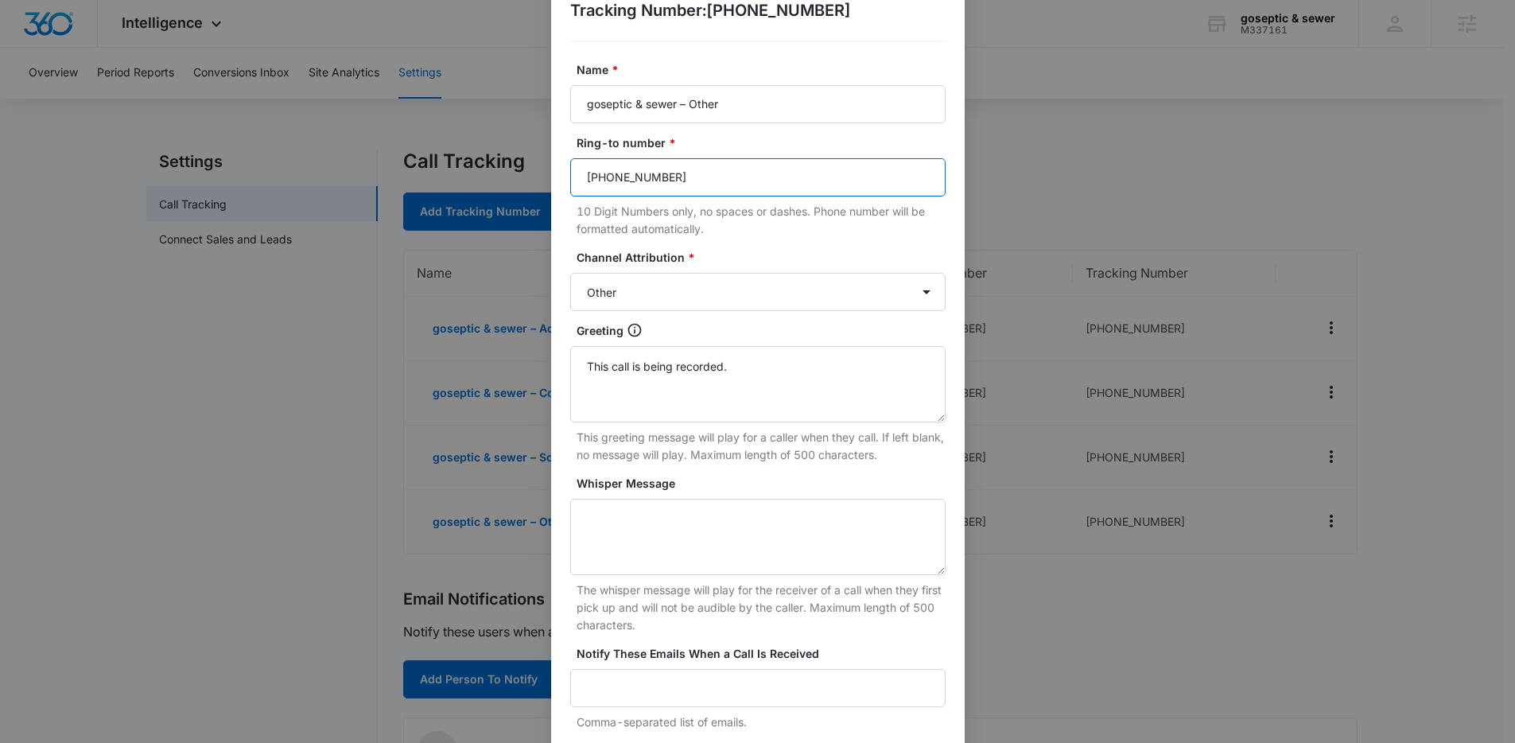
scroll to position [216, 0]
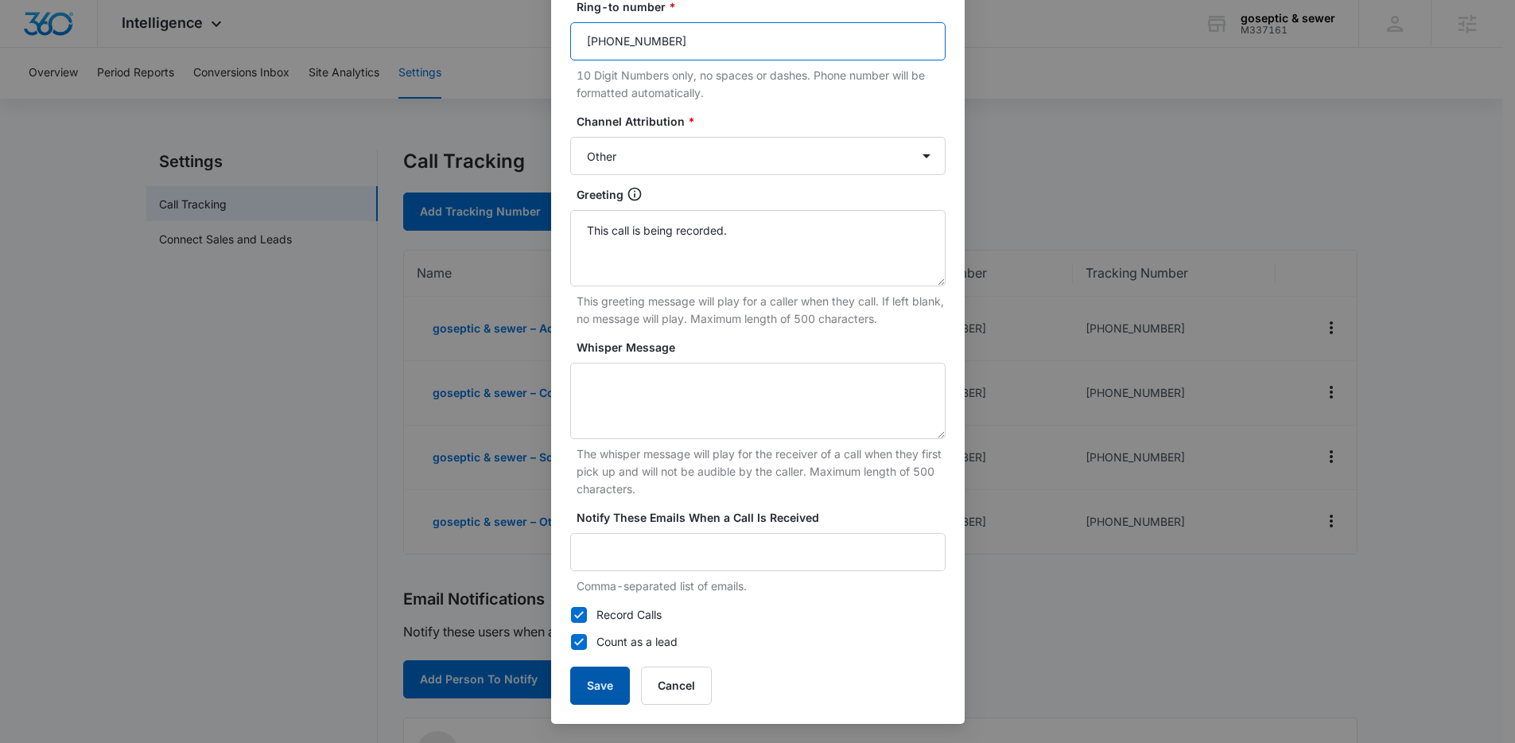
type input "470-691-7691"
click at [599, 677] on button "Save" at bounding box center [600, 685] width 60 height 38
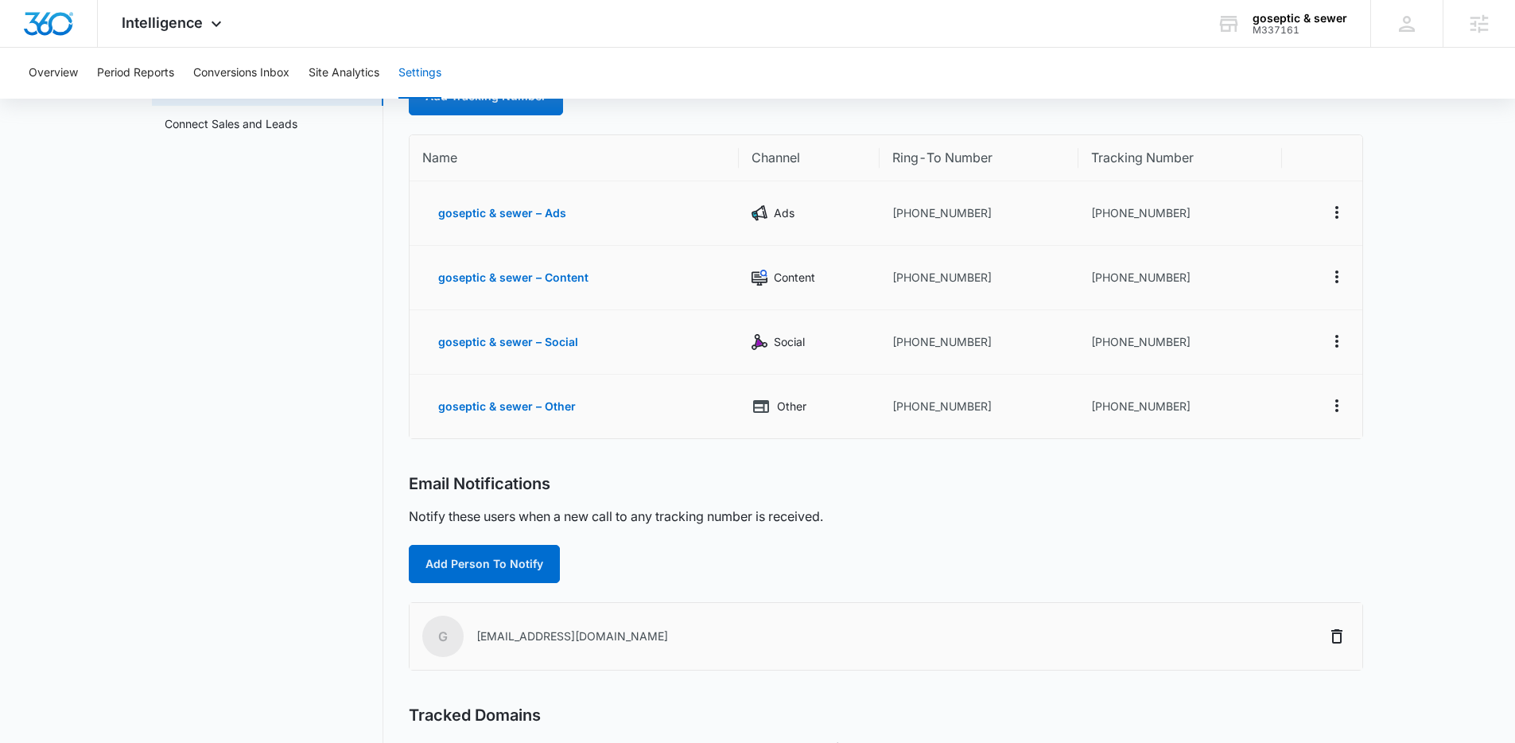
scroll to position [0, 0]
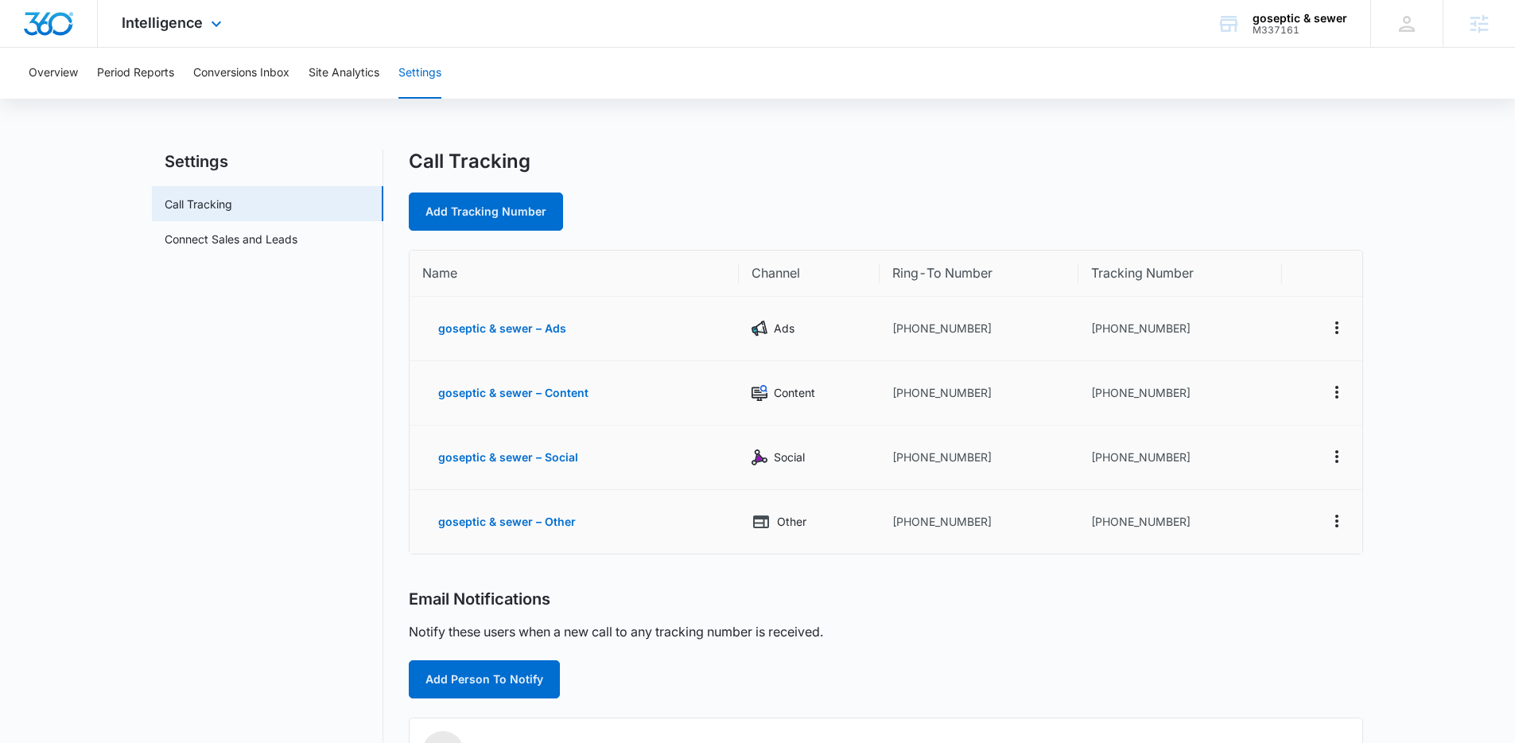
click at [169, 31] on div "Intelligence Apps Reputation Forms CRM Email Social POS Content Ads Intelligenc…" at bounding box center [174, 23] width 152 height 47
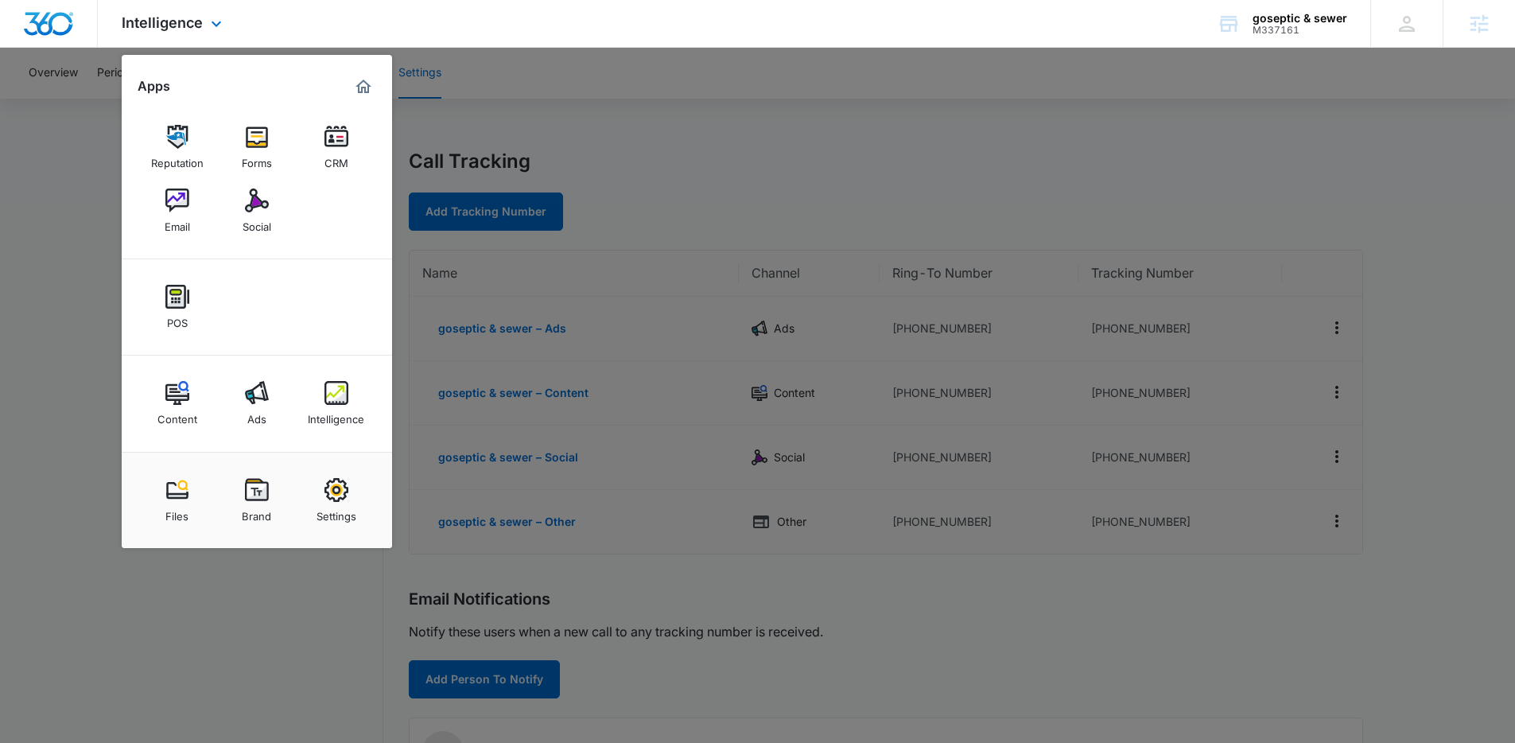
click at [169, 31] on div "Intelligence Apps Reputation Forms CRM Email Social POS Content Ads Intelligenc…" at bounding box center [174, 23] width 152 height 47
